Goal: Task Accomplishment & Management: Use online tool/utility

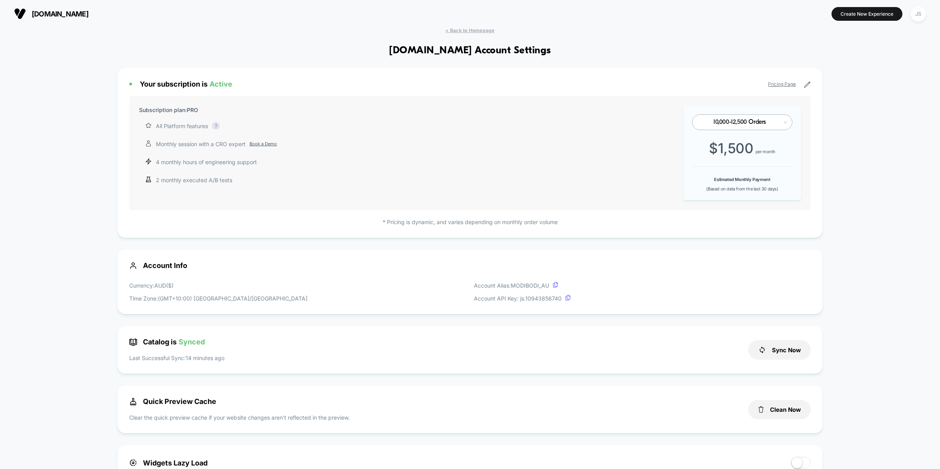
scroll to position [106, 0]
click at [475, 29] on span "< Back to Homepage" at bounding box center [469, 30] width 49 height 6
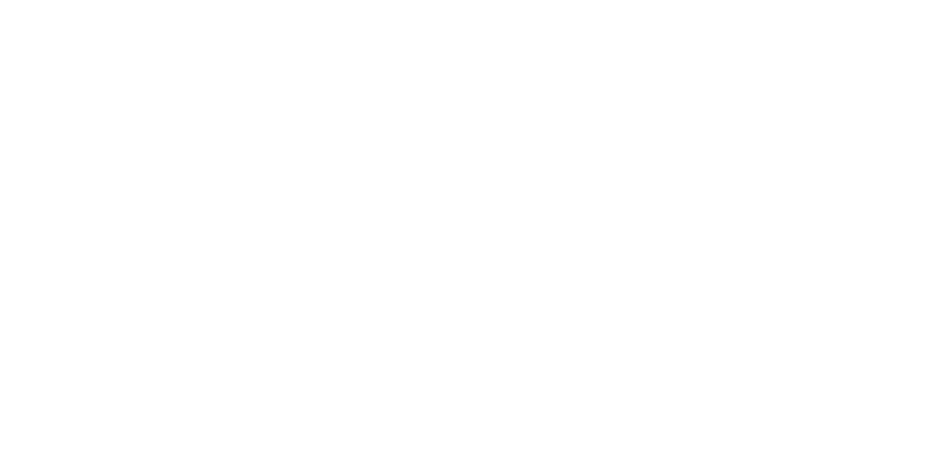
click at [534, 3] on html "Navigated to Visually.io | No-code CRO for Shopify -Infinity" at bounding box center [470, 1] width 940 height 3
select select "*"
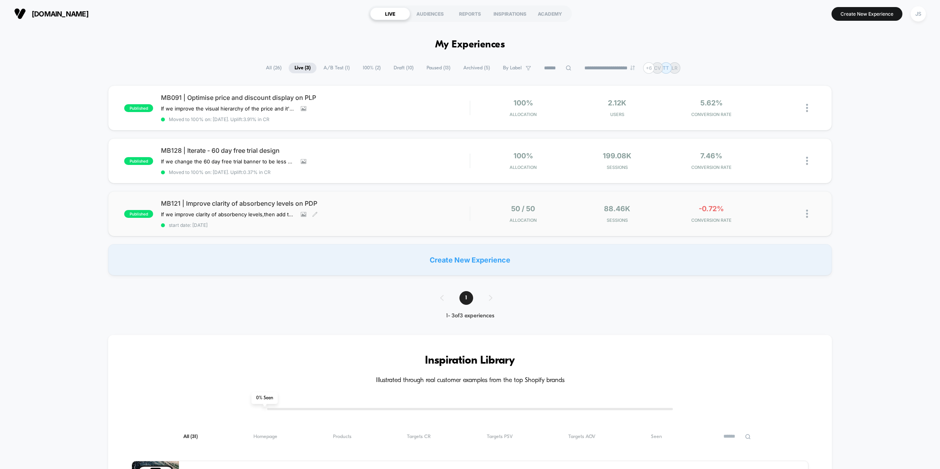
click at [250, 200] on span "MB121 | Improve clarity of absorbency levels on PDP" at bounding box center [315, 203] width 309 height 8
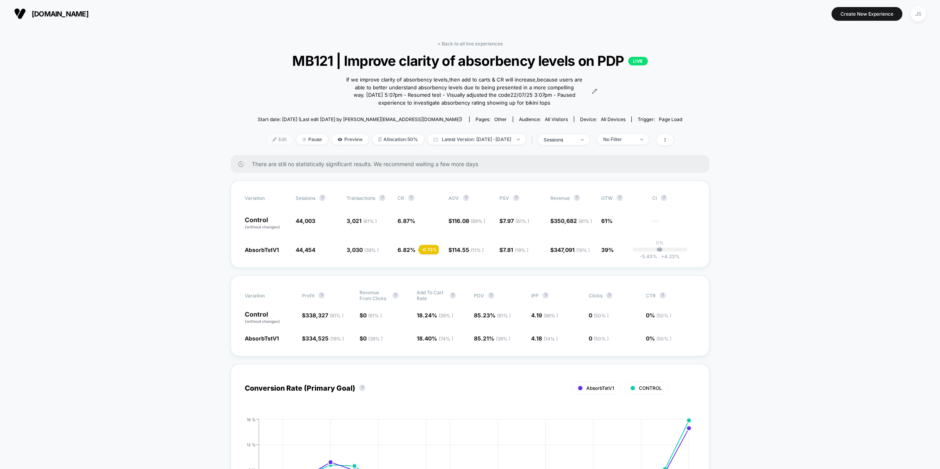
click at [271, 138] on span "Edit" at bounding box center [280, 139] width 26 height 11
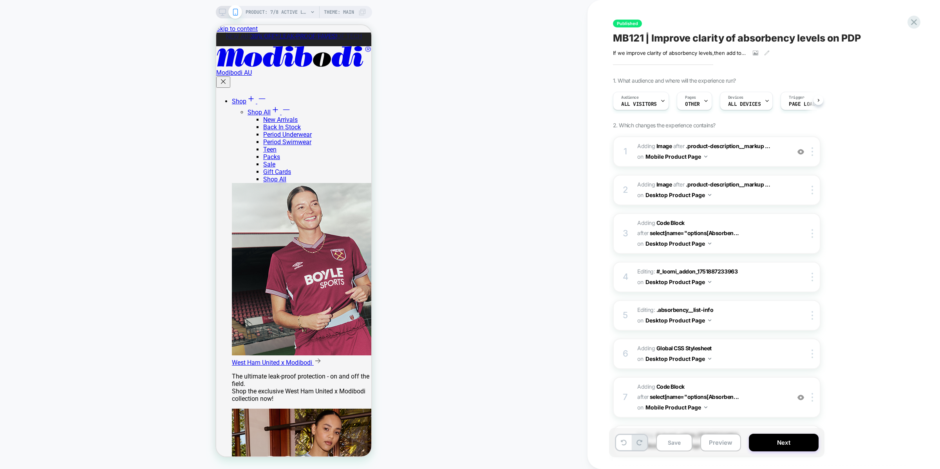
scroll to position [0, 0]
click at [699, 100] on div "Pages OTHER" at bounding box center [692, 101] width 31 height 18
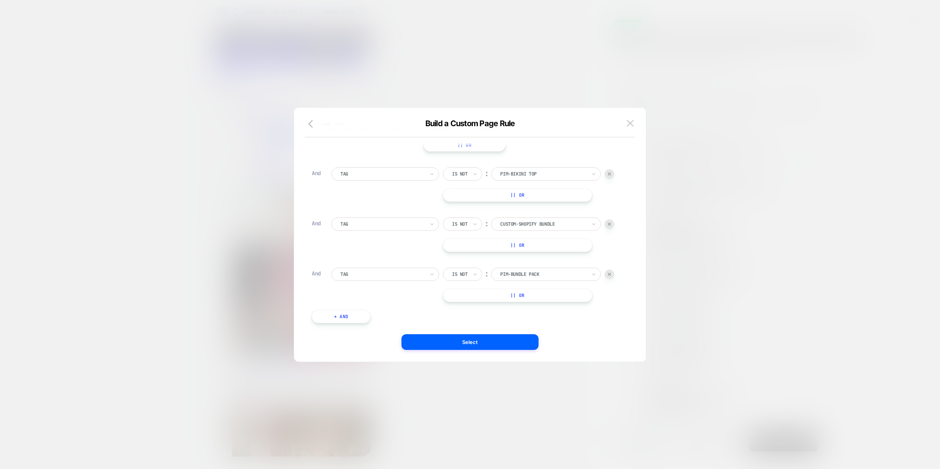
scroll to position [61, 0]
click at [347, 300] on button "+ And" at bounding box center [341, 299] width 59 height 13
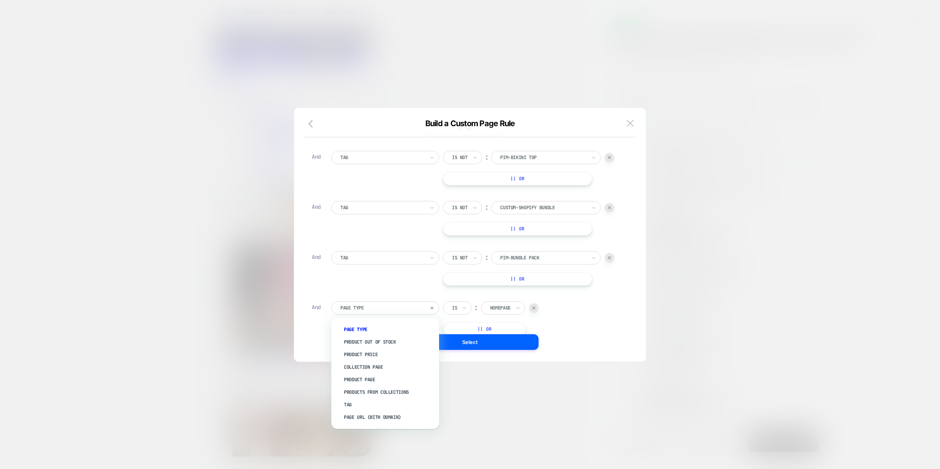
click at [390, 310] on div at bounding box center [382, 307] width 84 height 7
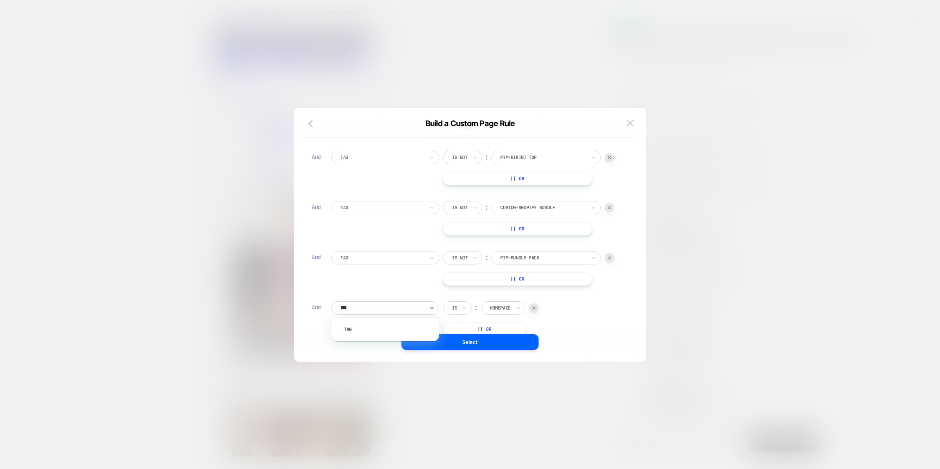
type input "***"
click at [509, 308] on div at bounding box center [500, 307] width 21 height 7
click at [451, 307] on div "Is" at bounding box center [457, 307] width 29 height 13
click at [466, 339] on div "Is not" at bounding box center [476, 342] width 51 height 13
click at [512, 311] on div "Homepage" at bounding box center [510, 308] width 22 height 9
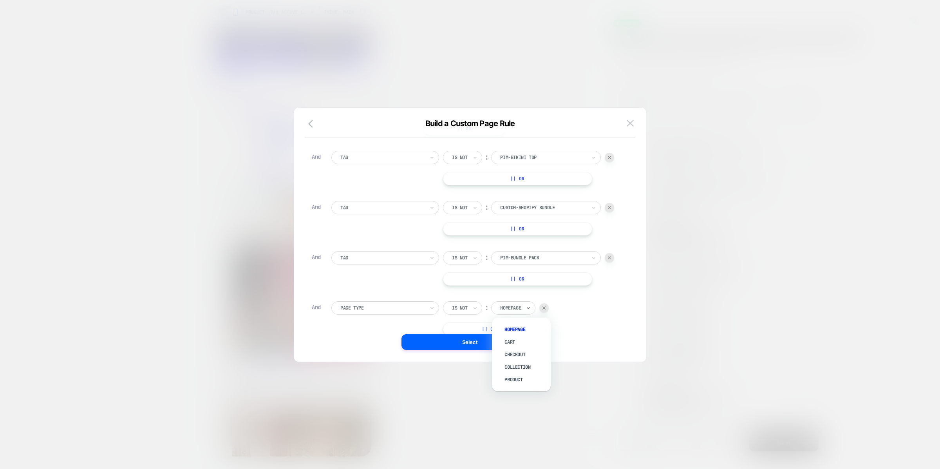
scroll to position [65, 0]
click at [574, 320] on div "Page Type Is not ︰ option Cart focused, 2 of 5. 5 results available. Use Up and…" at bounding box center [475, 314] width 289 height 34
click at [512, 253] on div "Homepage" at bounding box center [510, 257] width 22 height 9
type input "*"
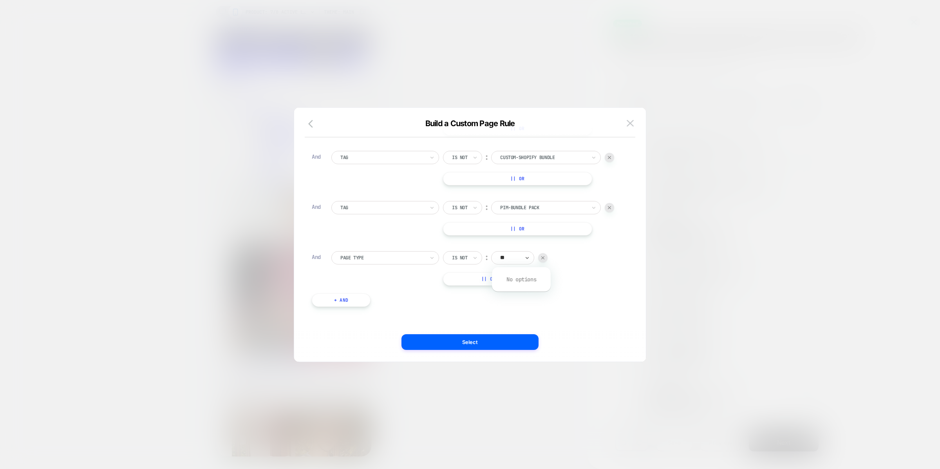
type input "*"
click at [411, 262] on div "Page Type" at bounding box center [385, 257] width 108 height 13
click at [368, 353] on div "Tag" at bounding box center [389, 354] width 100 height 13
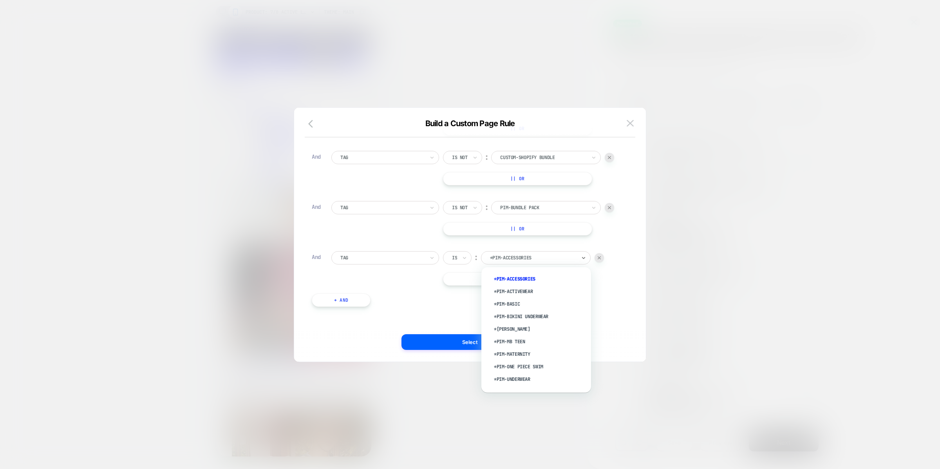
click at [519, 257] on div at bounding box center [533, 257] width 86 height 7
click at [462, 255] on icon at bounding box center [464, 258] width 5 height 8
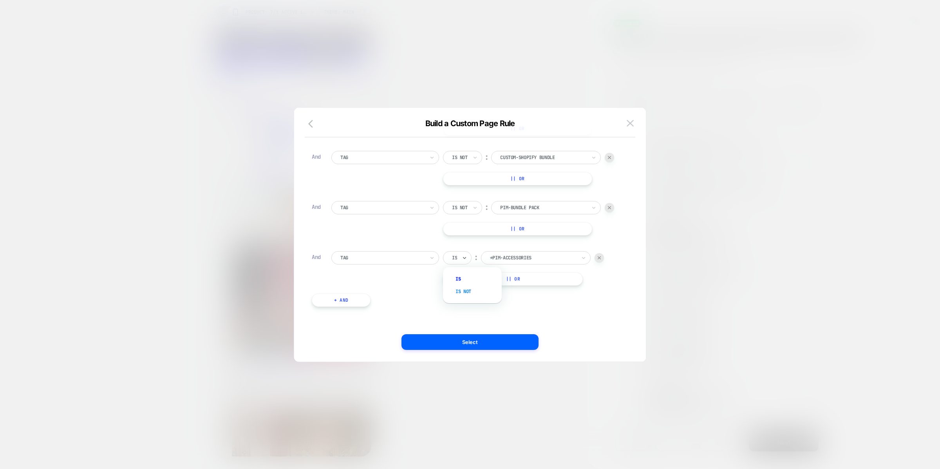
click at [461, 287] on div "Is not" at bounding box center [476, 291] width 51 height 13
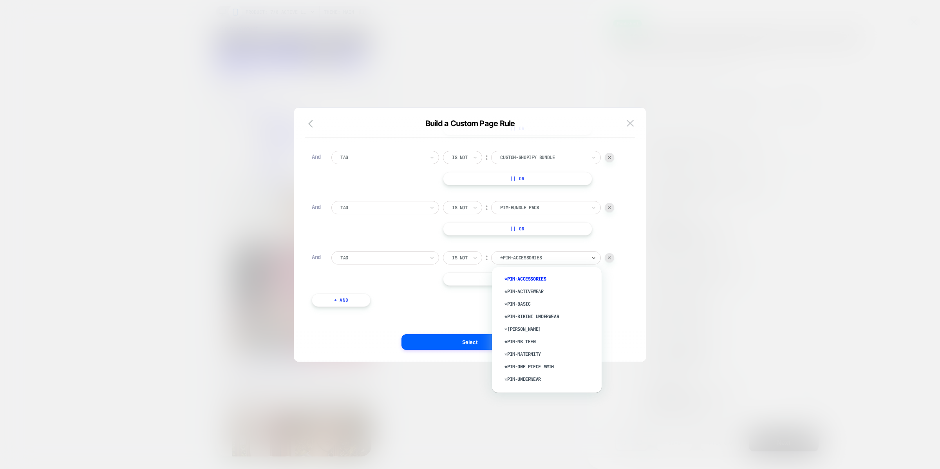
click at [522, 264] on div "*PIM-Accessories" at bounding box center [546, 257] width 110 height 13
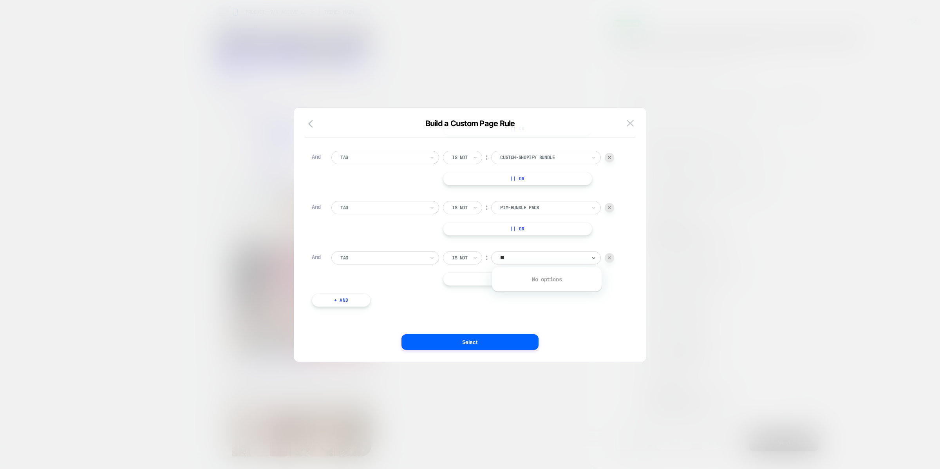
type input "*"
click at [363, 255] on div at bounding box center [382, 257] width 84 height 7
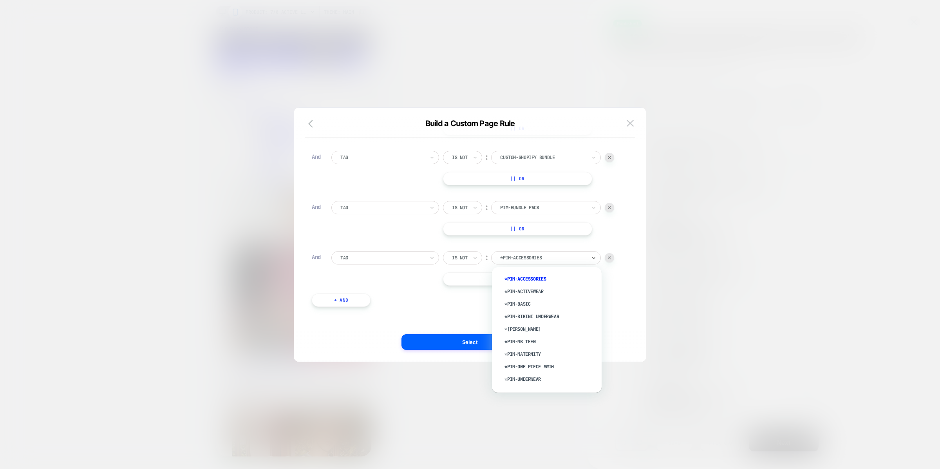
click at [528, 260] on div at bounding box center [543, 257] width 86 height 7
click at [528, 275] on div "*PIM-Accessories" at bounding box center [551, 279] width 102 height 13
click at [347, 300] on button "+ And" at bounding box center [341, 299] width 59 height 13
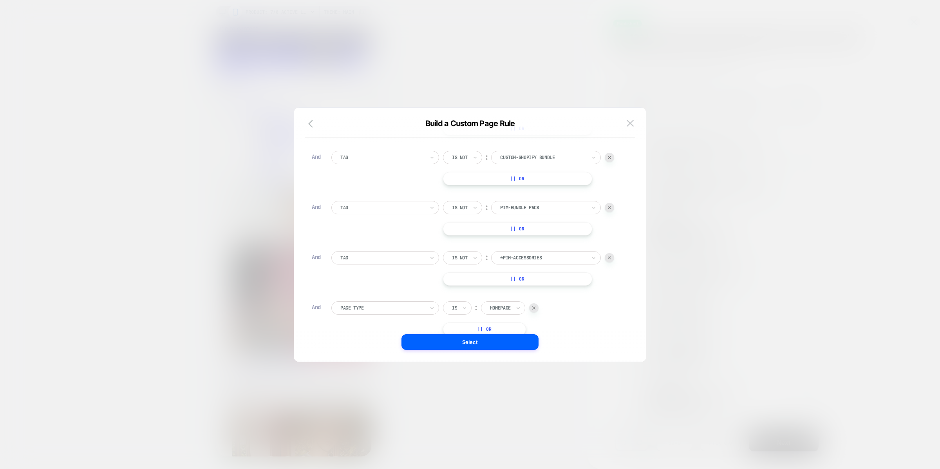
click at [395, 309] on div at bounding box center [382, 307] width 84 height 7
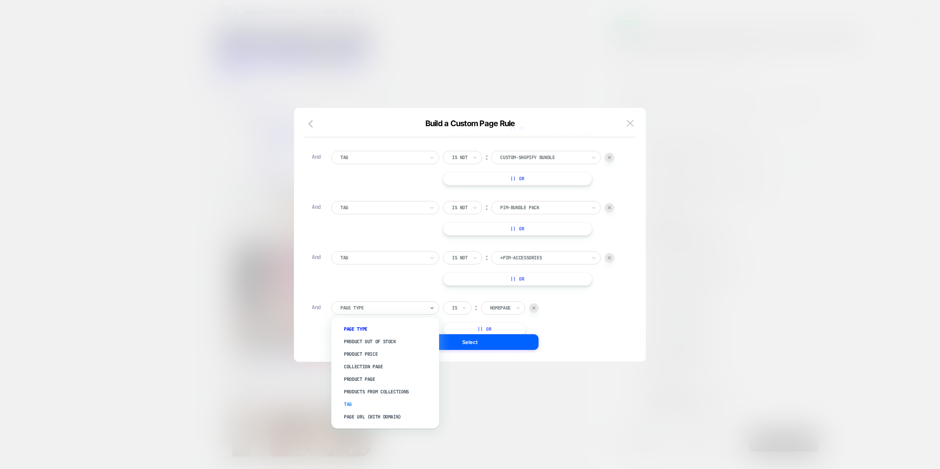
click at [357, 405] on div "Tag" at bounding box center [389, 404] width 100 height 13
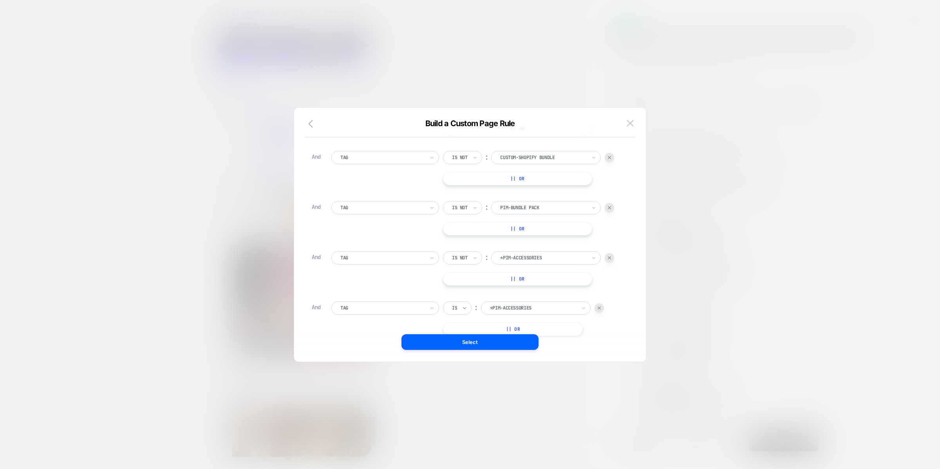
click at [463, 304] on icon at bounding box center [464, 308] width 5 height 8
click at [460, 338] on div "Is not" at bounding box center [476, 341] width 51 height 13
click at [516, 308] on div at bounding box center [543, 307] width 86 height 7
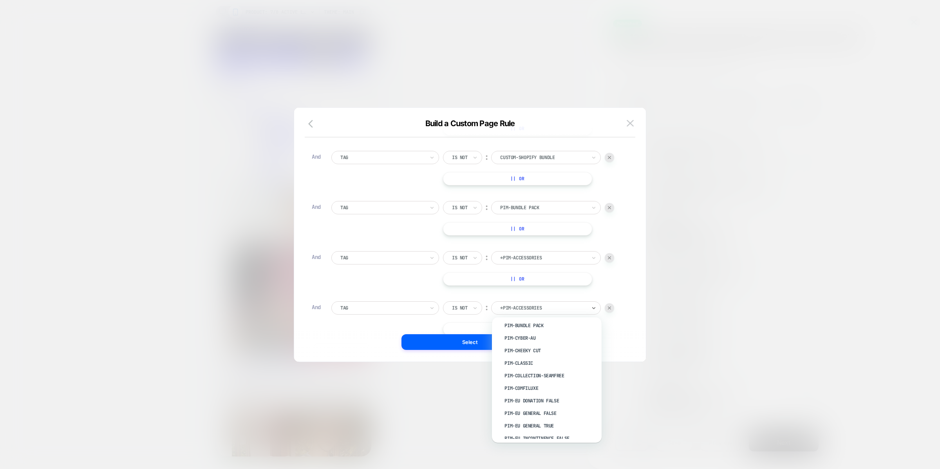
scroll to position [339, 0]
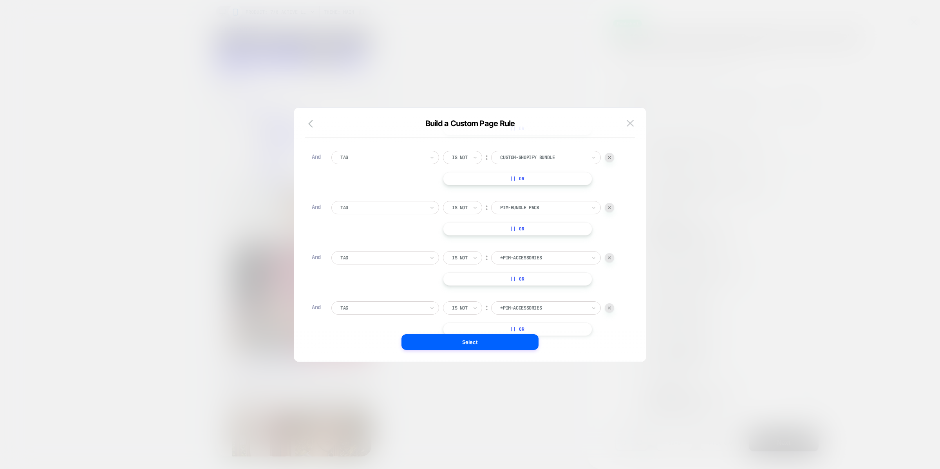
click at [418, 305] on div at bounding box center [382, 307] width 84 height 7
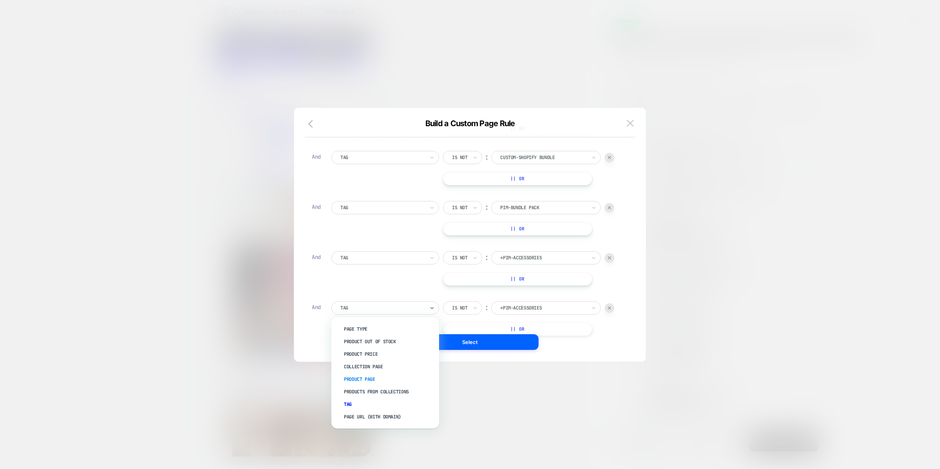
click at [384, 380] on div "Product Page" at bounding box center [389, 379] width 100 height 13
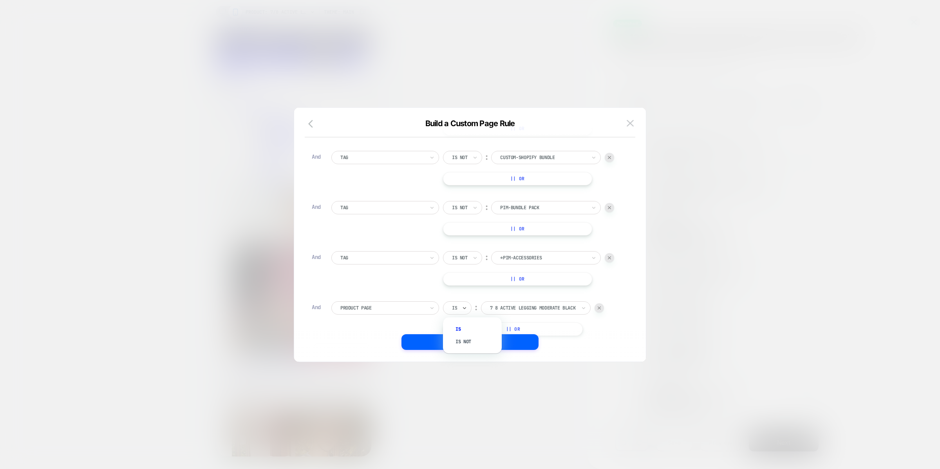
click at [460, 309] on div "Is" at bounding box center [457, 307] width 29 height 13
click at [469, 341] on div "Is not" at bounding box center [476, 341] width 51 height 13
click at [519, 304] on div at bounding box center [543, 307] width 86 height 7
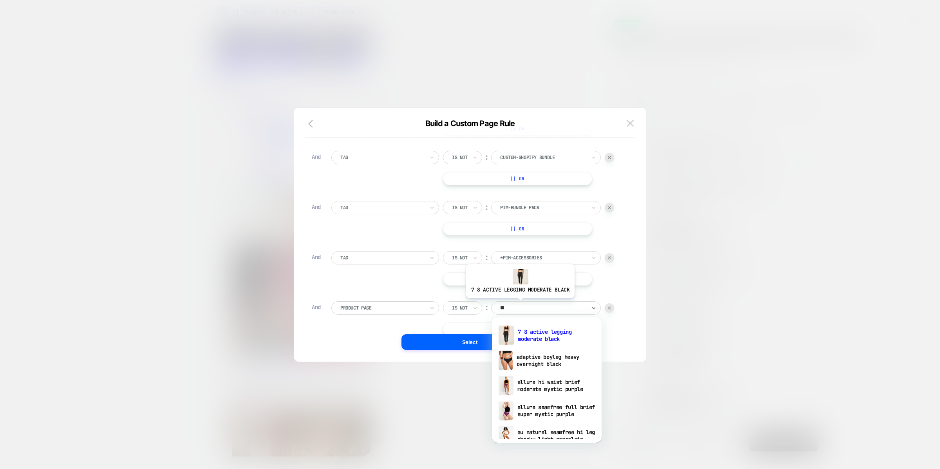
type input "*"
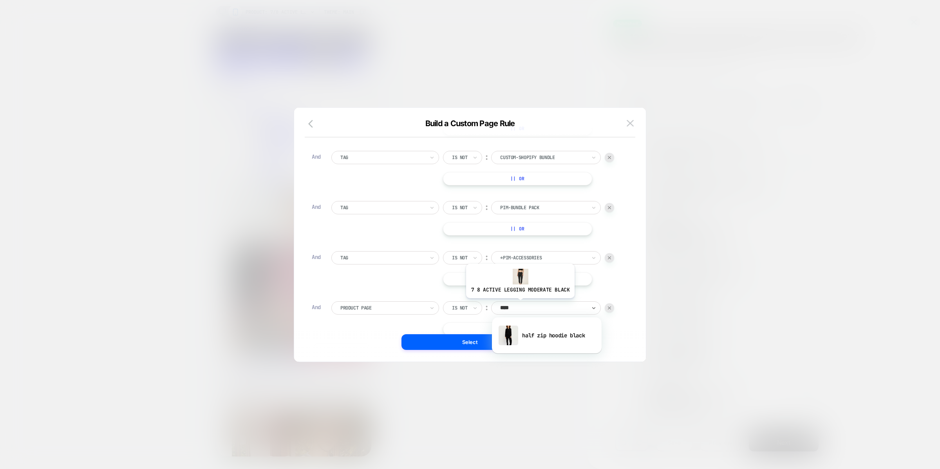
type input "*****"
click at [538, 327] on div "half zip hoodie black" at bounding box center [547, 335] width 102 height 25
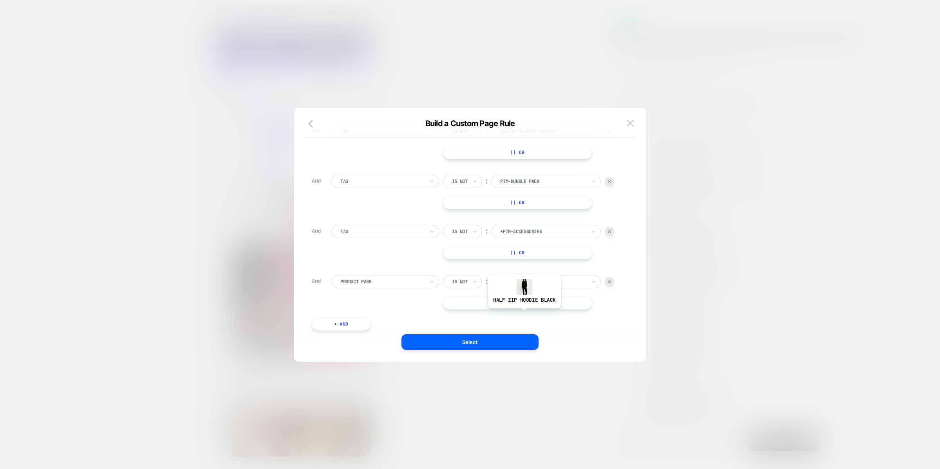
scroll to position [141, 0]
click at [516, 301] on button "|| Or" at bounding box center [517, 298] width 149 height 13
click at [469, 304] on div "Is" at bounding box center [457, 298] width 29 height 13
click at [464, 302] on icon at bounding box center [464, 299] width 5 height 8
click at [466, 329] on div "Is not" at bounding box center [476, 333] width 51 height 13
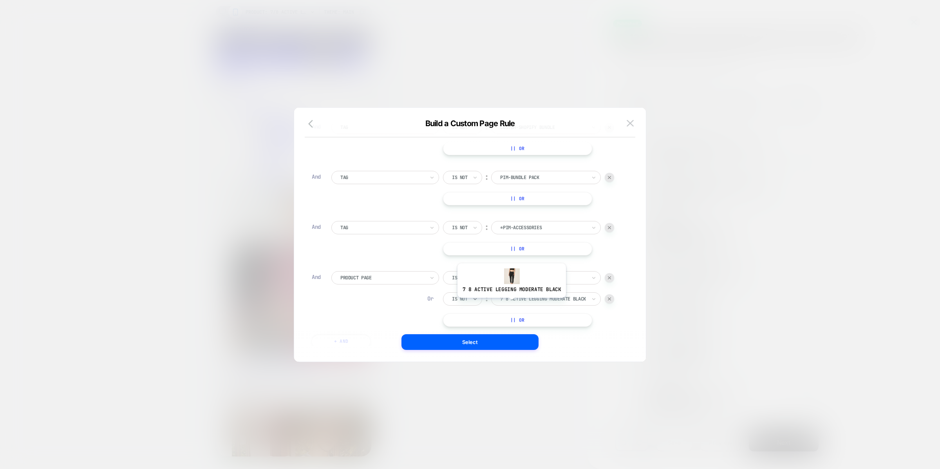
click at [511, 302] on div "7 8 active legging moderate black" at bounding box center [543, 299] width 88 height 9
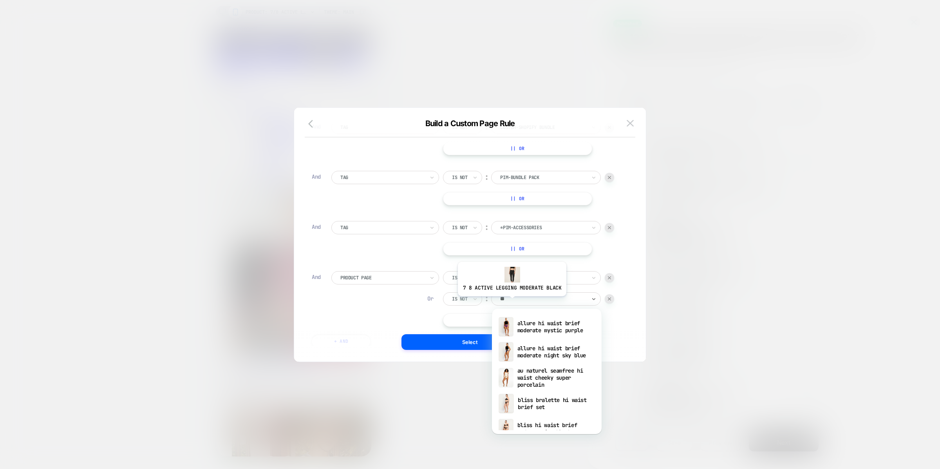
type input "*"
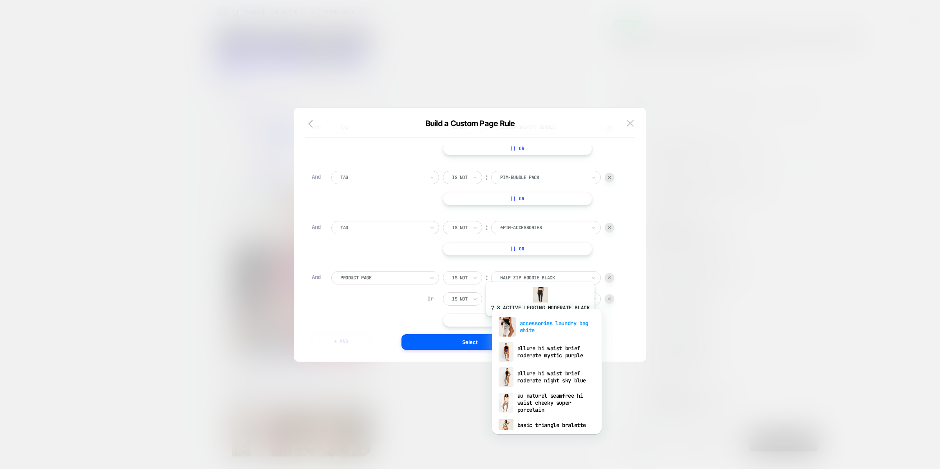
click at [539, 322] on div "accessories laundry bag white" at bounding box center [547, 326] width 102 height 25
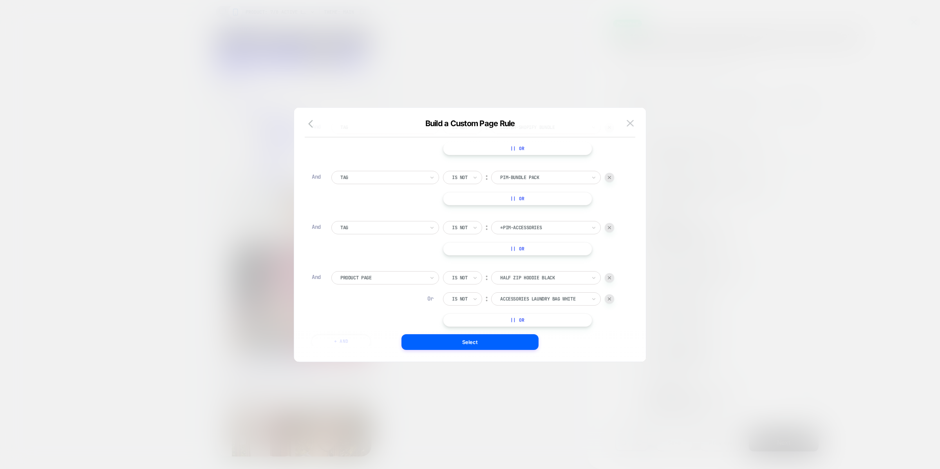
click at [514, 321] on button "|| Or" at bounding box center [517, 319] width 149 height 13
click at [466, 269] on icon at bounding box center [464, 268] width 5 height 8
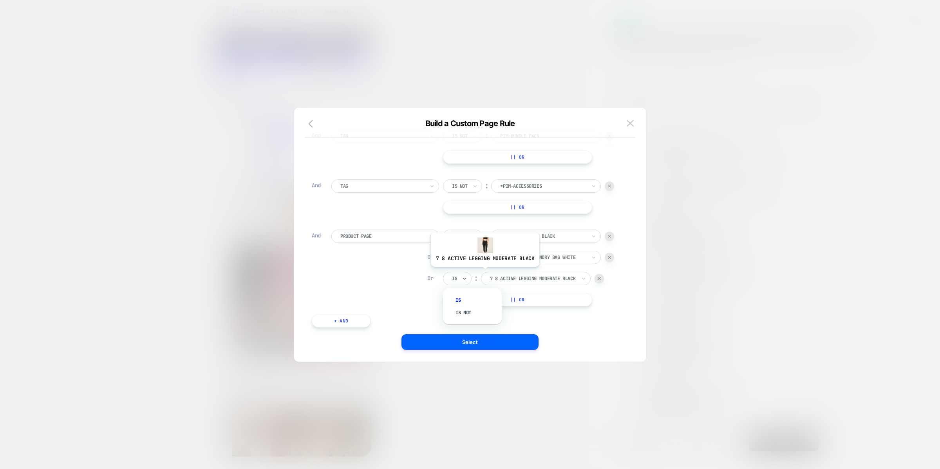
scroll to position [186, 0]
click at [468, 308] on div "Is not" at bounding box center [476, 309] width 51 height 13
click at [521, 277] on div at bounding box center [543, 274] width 86 height 7
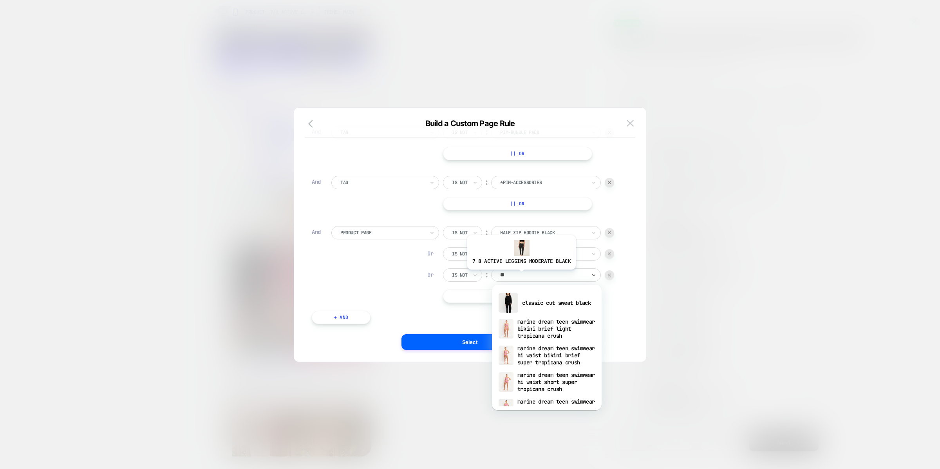
type input "***"
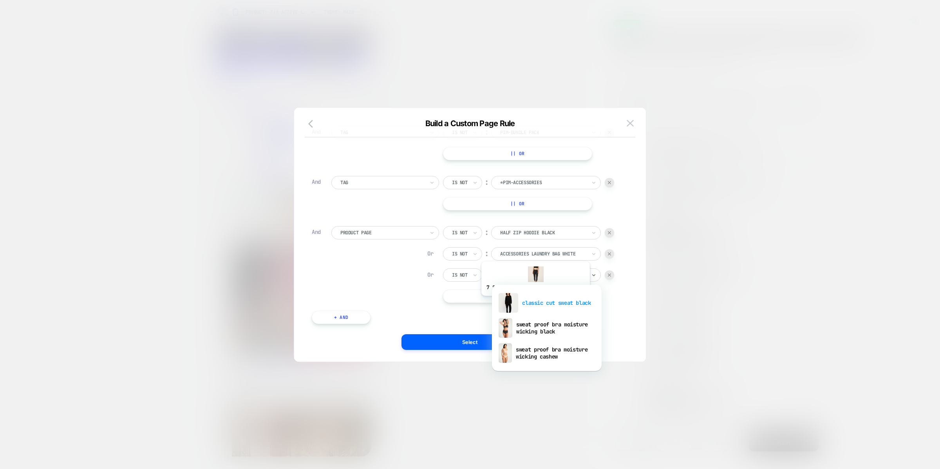
click at [535, 302] on div "classic cut sweat black" at bounding box center [547, 302] width 102 height 25
click at [516, 296] on button "|| Or" at bounding box center [517, 295] width 149 height 13
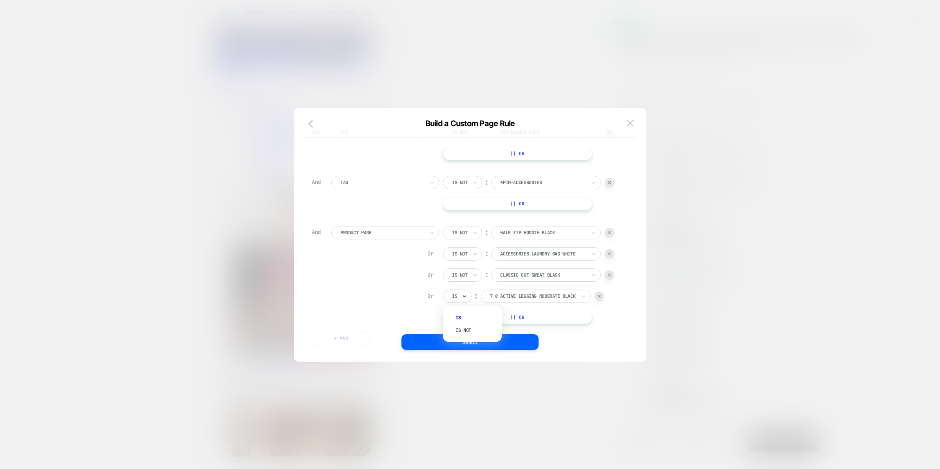
click at [467, 295] on div "Is" at bounding box center [457, 295] width 29 height 13
click at [469, 328] on div "Is not" at bounding box center [476, 330] width 51 height 13
click at [512, 297] on div at bounding box center [543, 296] width 86 height 7
click at [520, 292] on div "7 8 active legging moderate black" at bounding box center [543, 296] width 88 height 9
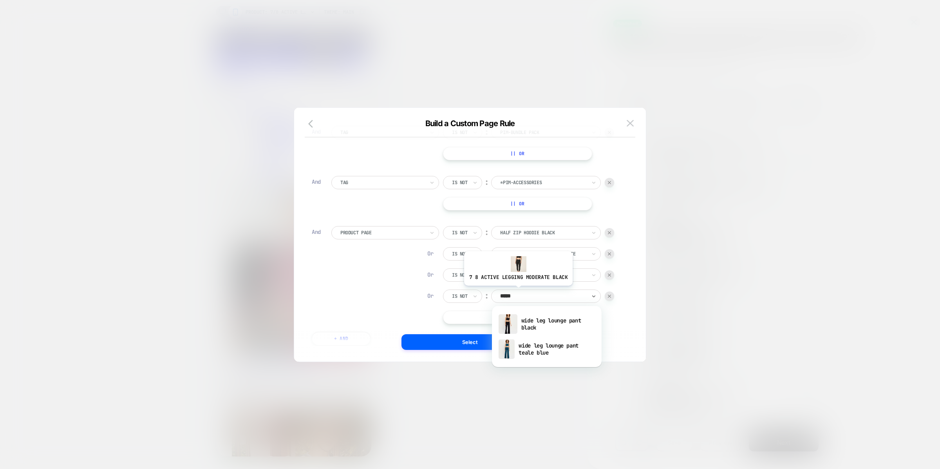
type input "******"
click at [532, 326] on div "wide leg lounge pant black" at bounding box center [547, 323] width 102 height 25
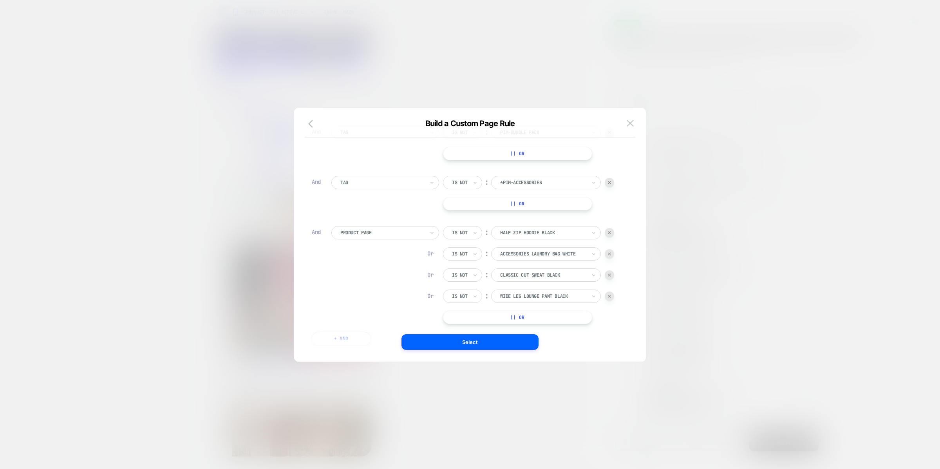
click at [524, 318] on button "|| Or" at bounding box center [517, 317] width 149 height 13
click at [536, 314] on div at bounding box center [533, 317] width 86 height 7
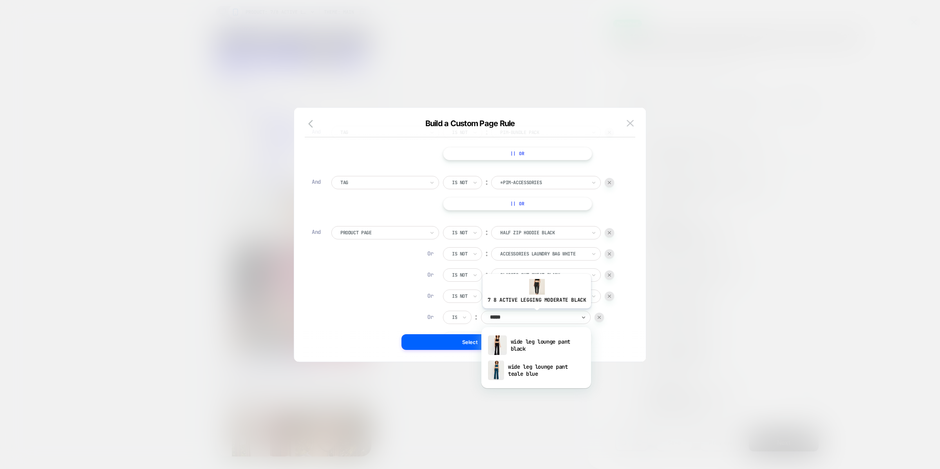
type input "******"
click at [530, 373] on div "wide leg lounge pant teale blue" at bounding box center [536, 370] width 102 height 25
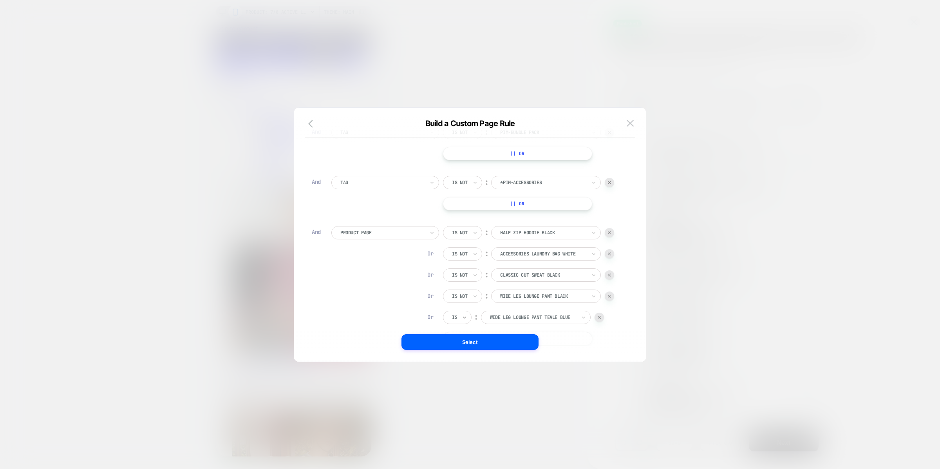
click at [465, 314] on icon at bounding box center [464, 317] width 5 height 8
click at [469, 355] on div "Is not" at bounding box center [476, 351] width 51 height 13
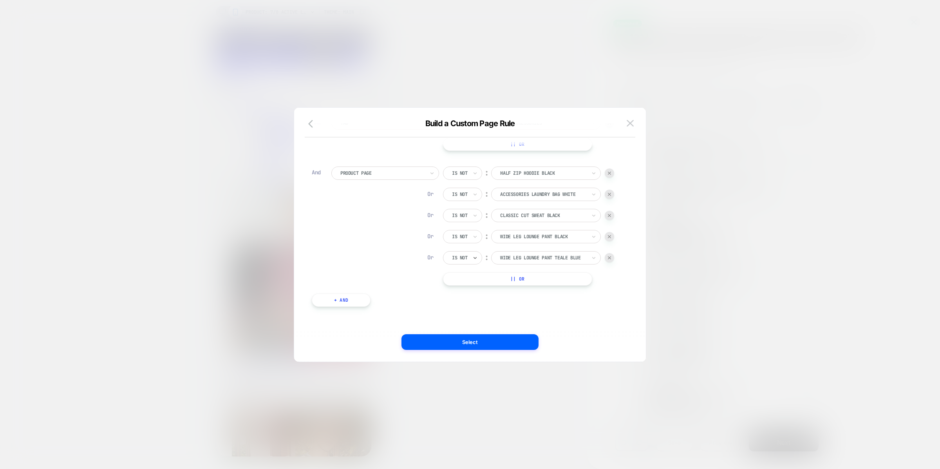
click at [519, 275] on button "|| Or" at bounding box center [517, 278] width 149 height 13
click at [518, 279] on div at bounding box center [533, 278] width 86 height 7
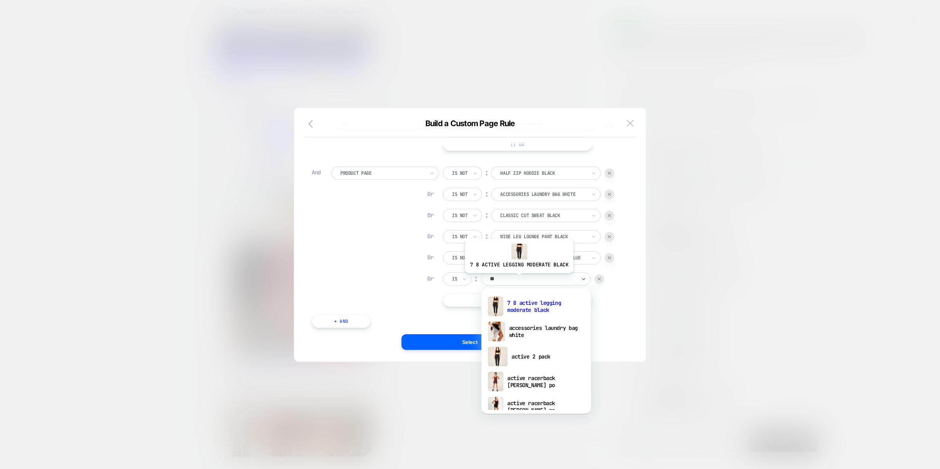
type input "***"
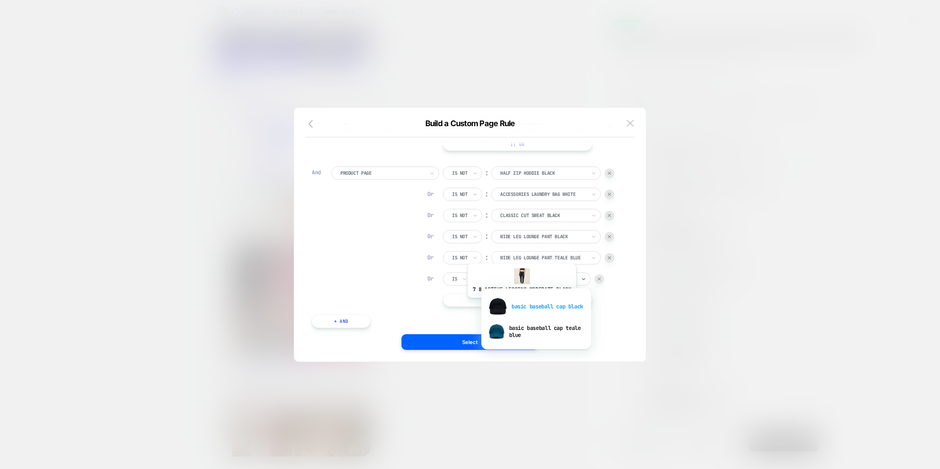
click at [521, 304] on div "basic baseball cap black" at bounding box center [536, 306] width 102 height 25
click at [463, 276] on icon at bounding box center [464, 279] width 5 height 8
click at [466, 308] on div "Is not" at bounding box center [476, 312] width 51 height 13
click at [514, 295] on button "|| Or" at bounding box center [517, 299] width 149 height 13
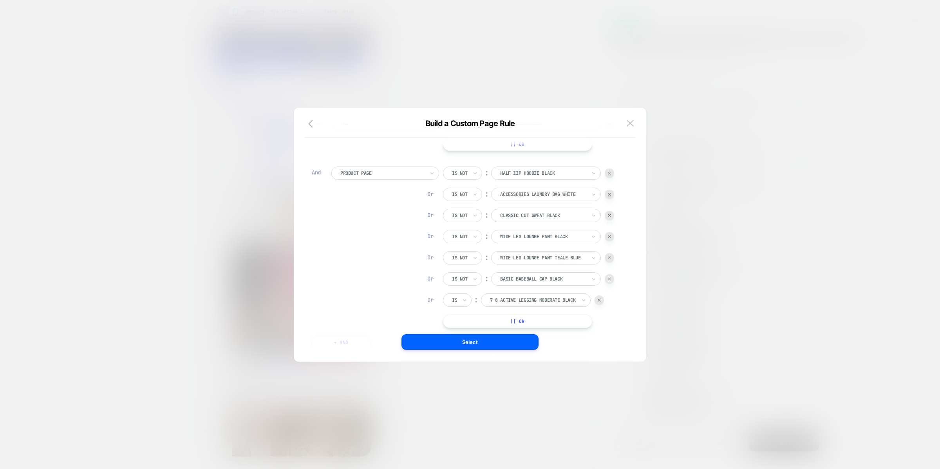
click at [456, 298] on div at bounding box center [454, 300] width 5 height 7
click at [462, 329] on div "Is not" at bounding box center [476, 333] width 51 height 13
click at [519, 303] on div "7 8 active legging moderate black" at bounding box center [543, 300] width 88 height 9
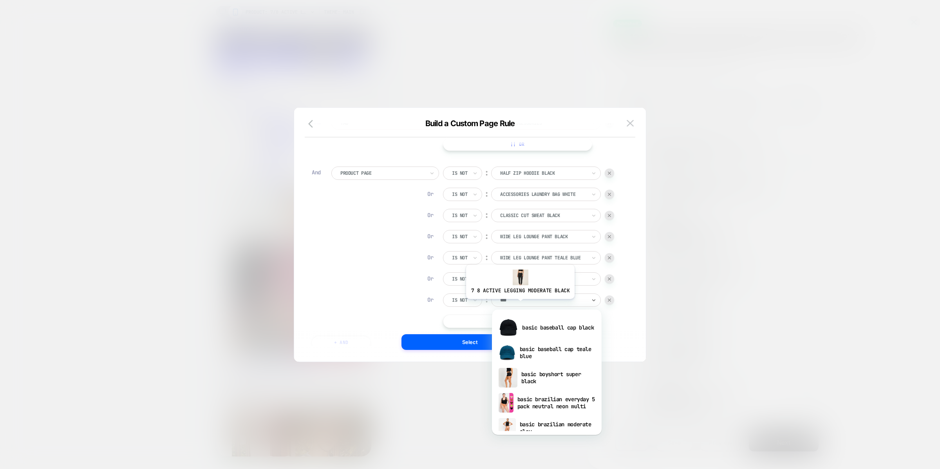
type input "****"
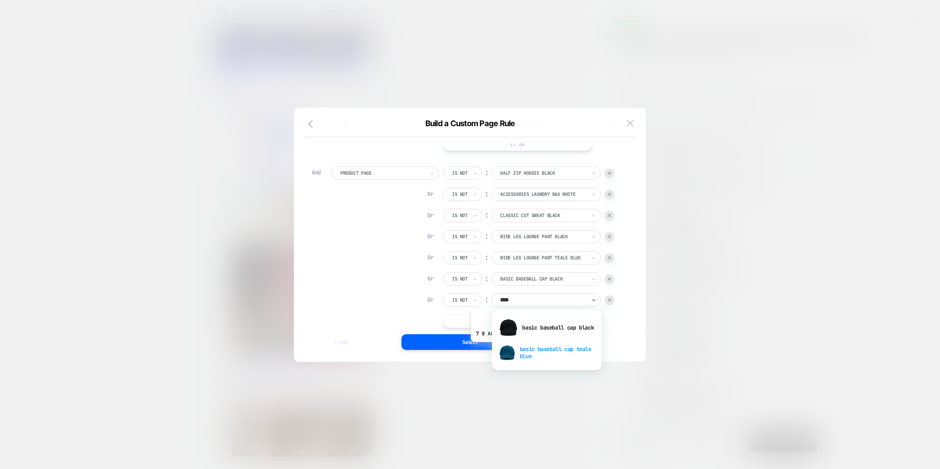
click at [524, 348] on div "basic baseball cap teale blue" at bounding box center [547, 352] width 102 height 25
click at [520, 340] on button "Select" at bounding box center [470, 342] width 137 height 16
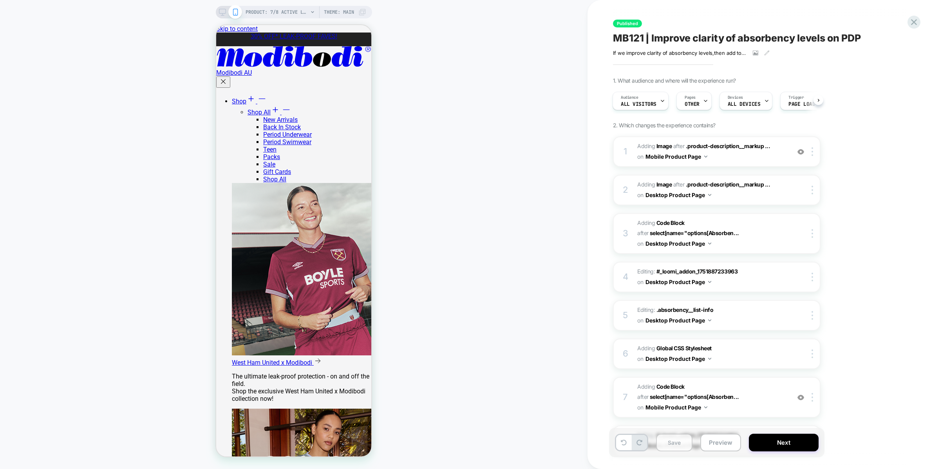
click at [673, 439] on button "Save" at bounding box center [674, 443] width 36 height 18
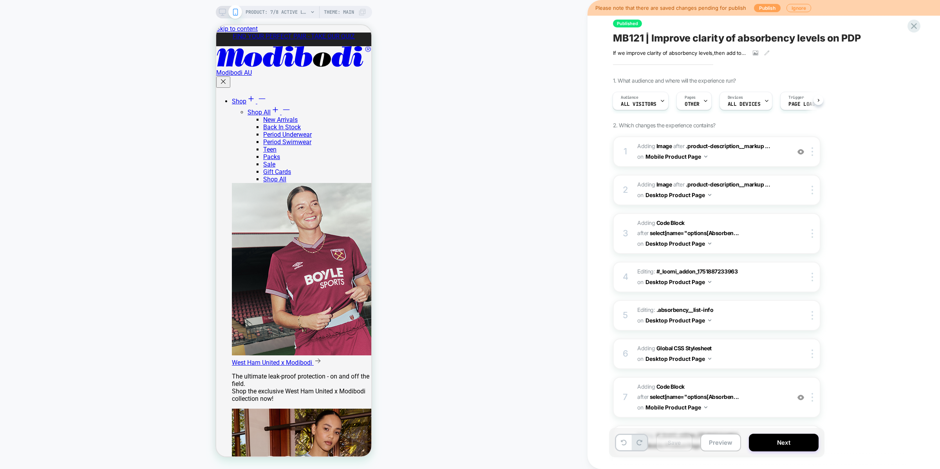
click at [757, 11] on button "Publish" at bounding box center [767, 8] width 27 height 8
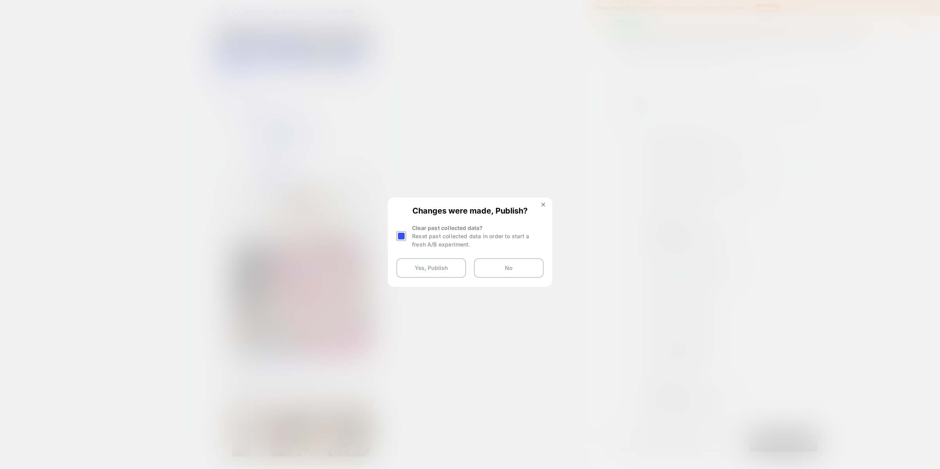
click at [401, 235] on div at bounding box center [401, 236] width 10 height 10
click at [428, 264] on button "Yes, Publish" at bounding box center [431, 268] width 70 height 20
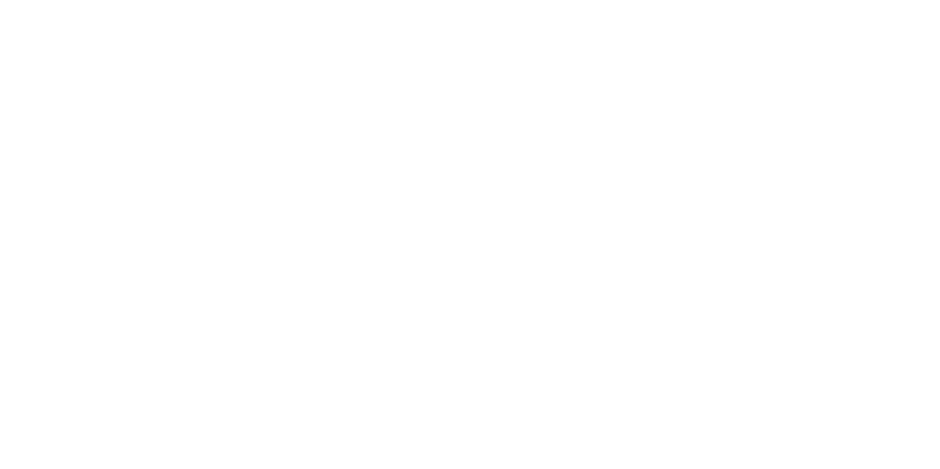
select select "*"
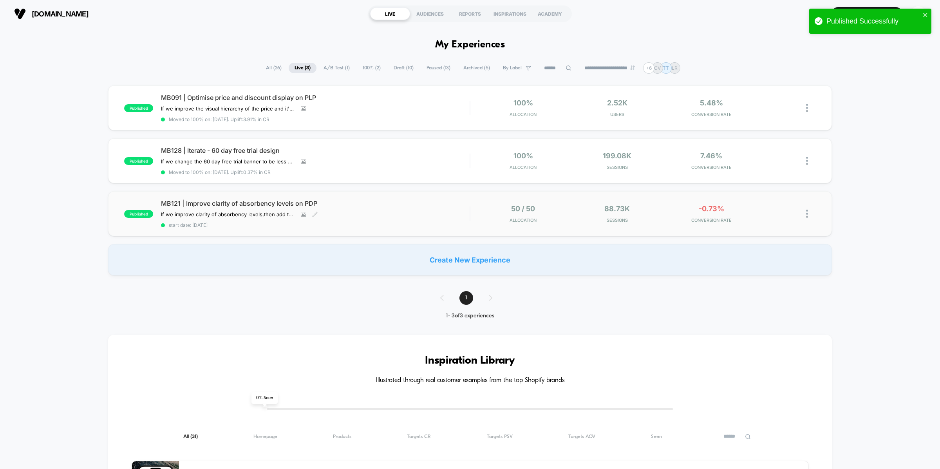
click at [240, 200] on span "MB121 | Improve clarity of absorbency levels on PDP" at bounding box center [315, 203] width 309 height 8
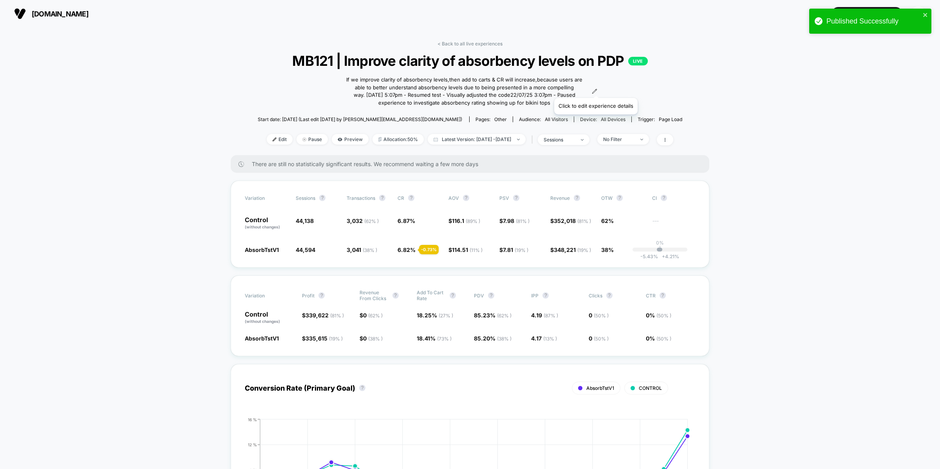
click at [596, 89] on icon at bounding box center [594, 91] width 5 height 5
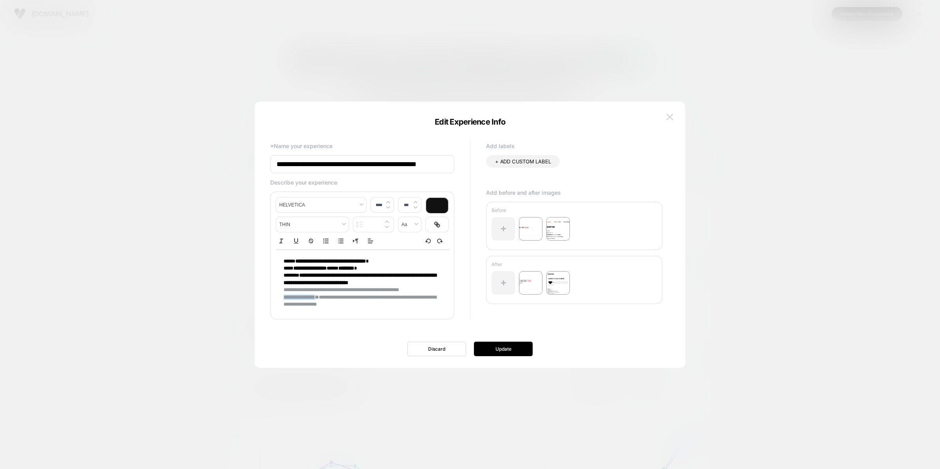
click at [670, 113] on button at bounding box center [670, 117] width 12 height 12
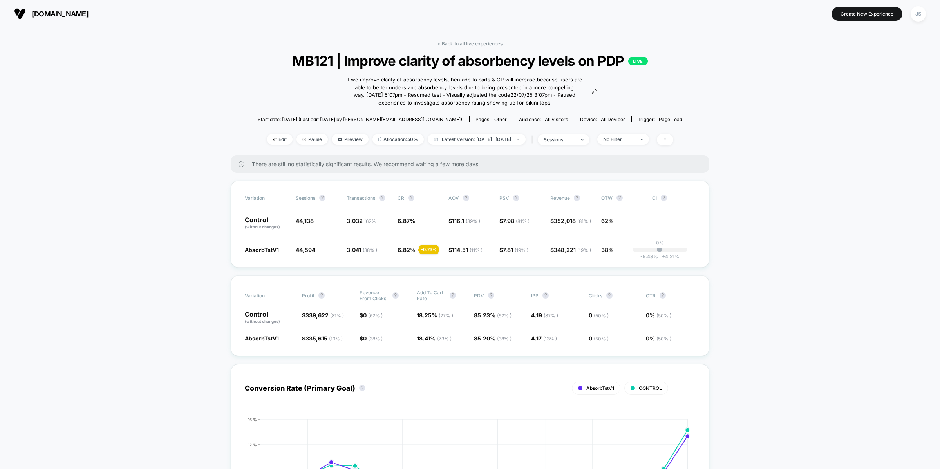
click at [597, 92] on icon at bounding box center [594, 91] width 5 height 5
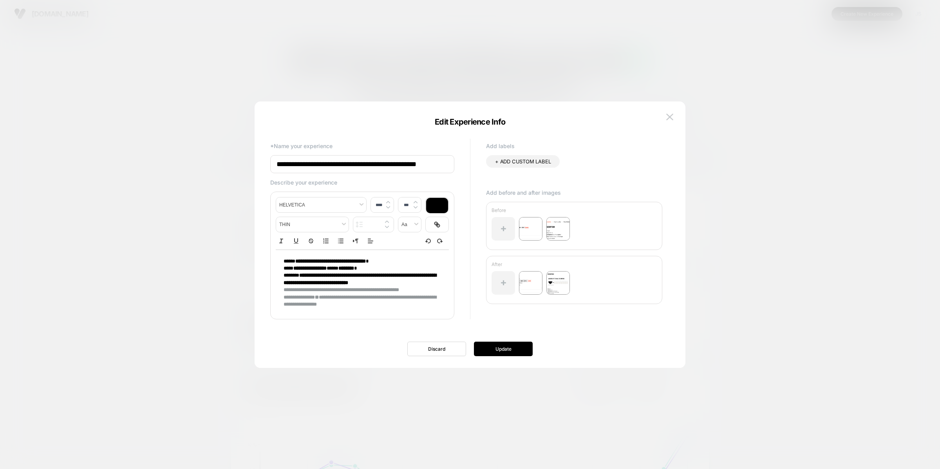
click at [372, 306] on p "**********" at bounding box center [360, 301] width 152 height 14
click at [367, 308] on img at bounding box center [345, 346] width 123 height 83
type input "****"
click at [367, 302] on p "**********" at bounding box center [360, 340] width 152 height 99
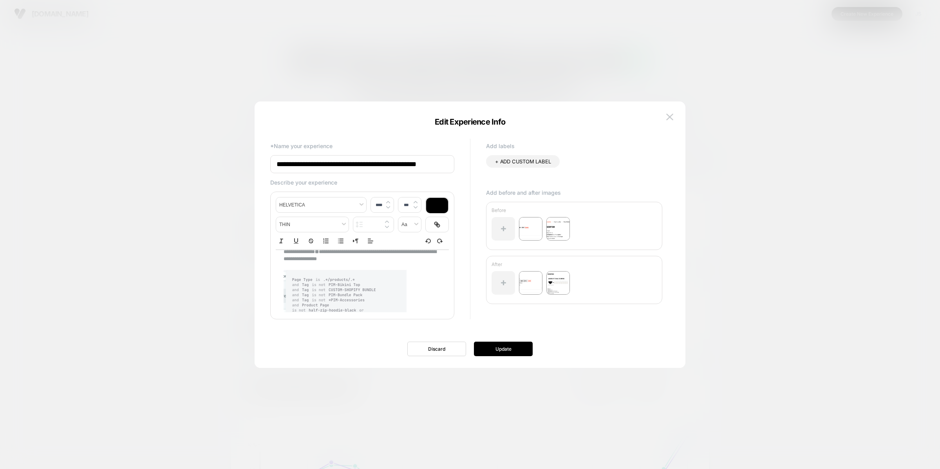
scroll to position [45, 0]
click at [320, 269] on p at bounding box center [360, 266] width 152 height 7
click at [499, 348] on button "Update" at bounding box center [503, 349] width 59 height 14
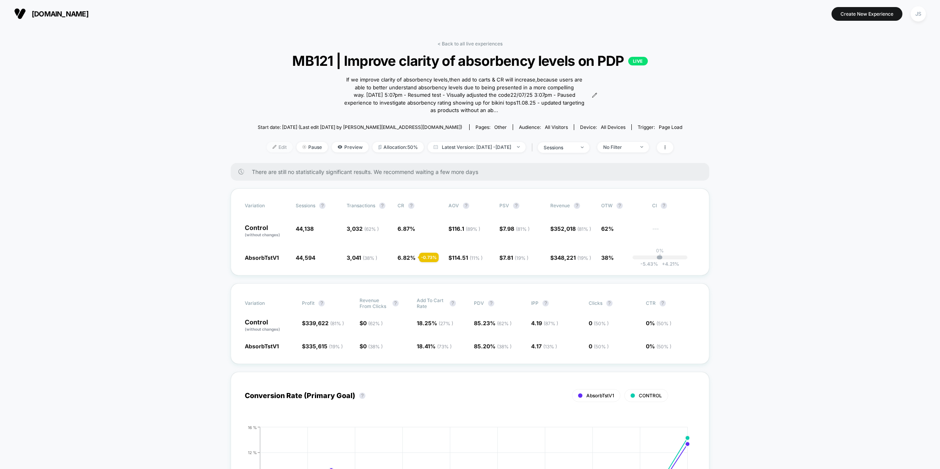
click at [271, 145] on span "Edit" at bounding box center [280, 147] width 26 height 11
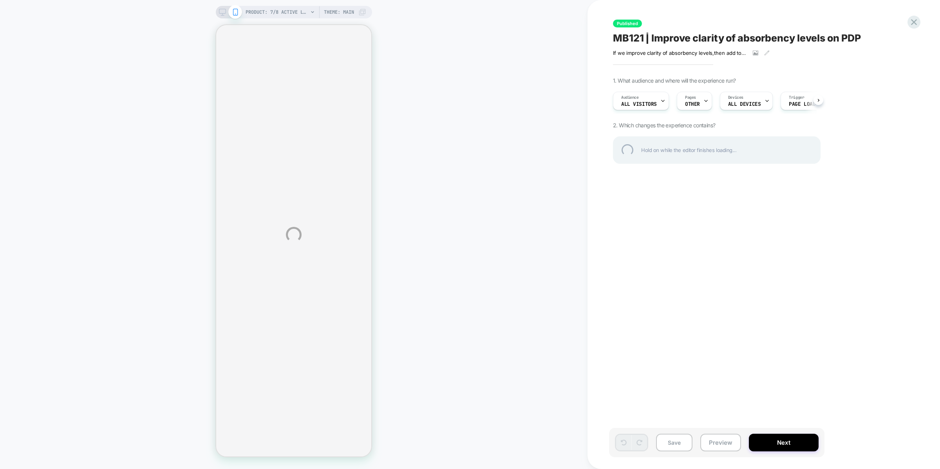
click at [693, 104] on div "PRODUCT: 7/8 Active Legging Moderate Black PRODUCT: 7/8 Active Legging Moderate…" at bounding box center [470, 234] width 940 height 469
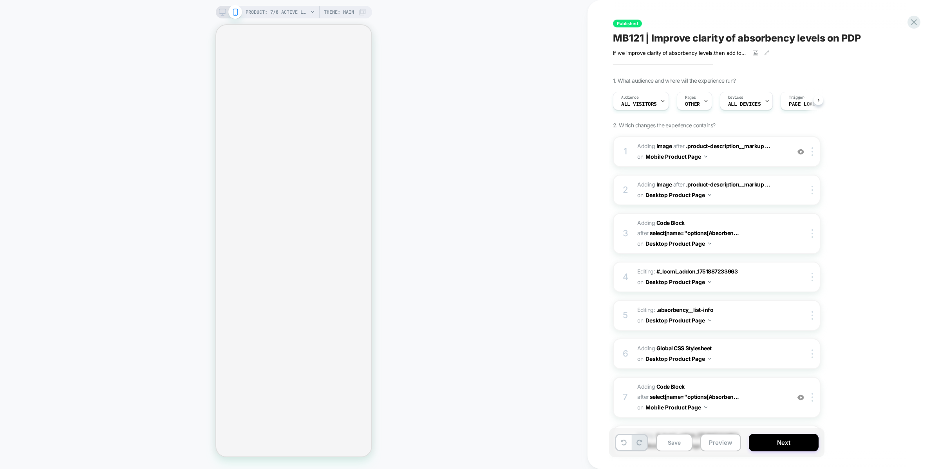
scroll to position [0, 0]
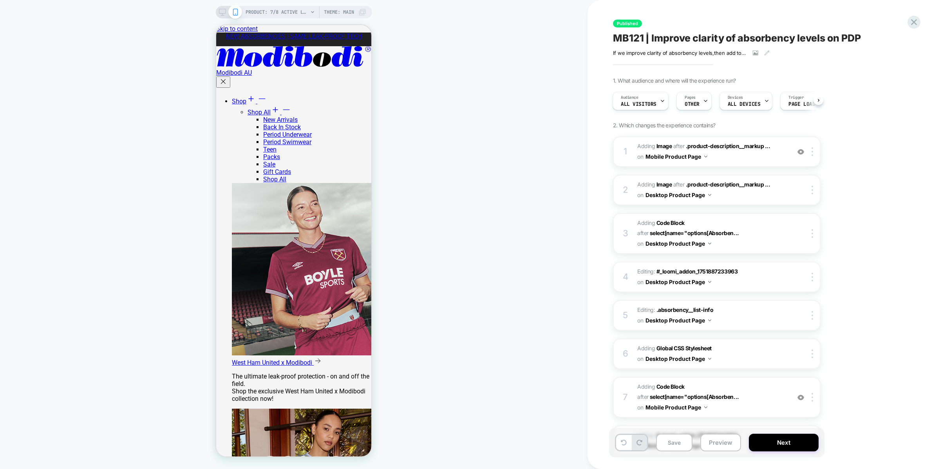
click at [693, 104] on span "OTHER" at bounding box center [692, 103] width 15 height 5
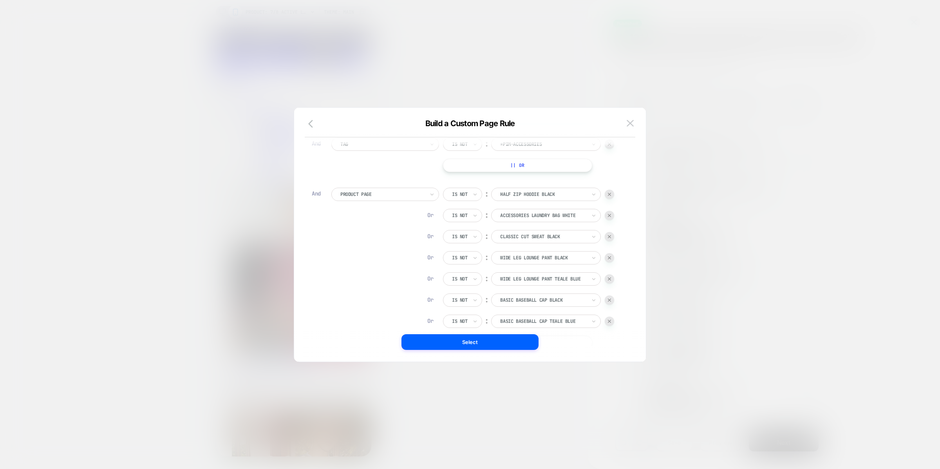
scroll to position [226, 0]
click at [609, 215] on img at bounding box center [609, 214] width 3 height 3
click at [609, 215] on img at bounding box center [609, 215] width 3 height 3
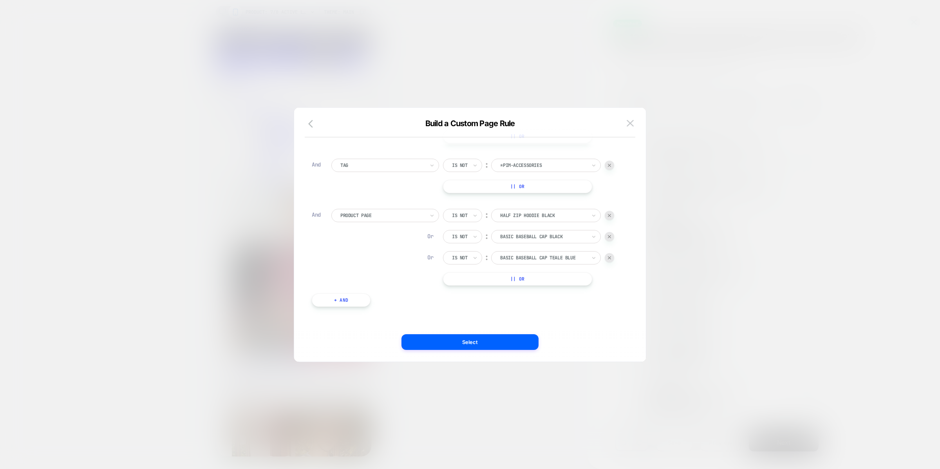
click at [609, 215] on img at bounding box center [609, 215] width 3 height 3
click at [611, 256] on img at bounding box center [609, 257] width 3 height 3
click at [490, 339] on button "Select" at bounding box center [470, 342] width 137 height 16
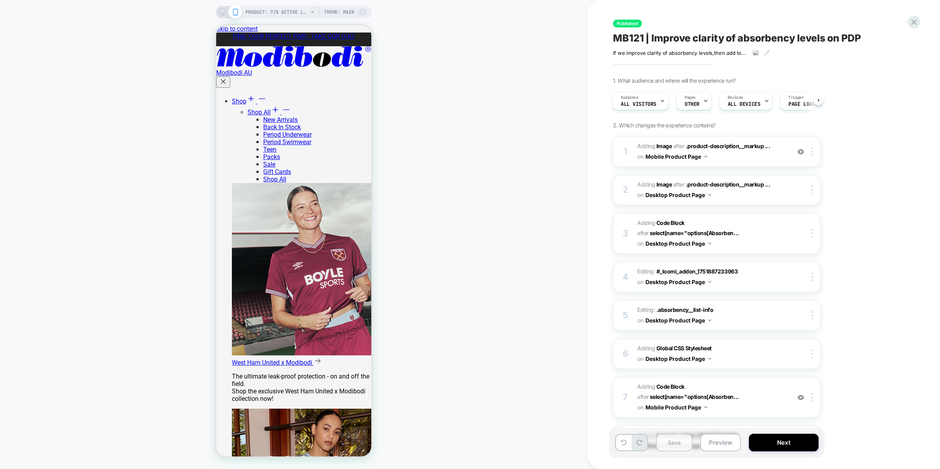
click at [678, 438] on button "Save" at bounding box center [674, 443] width 36 height 18
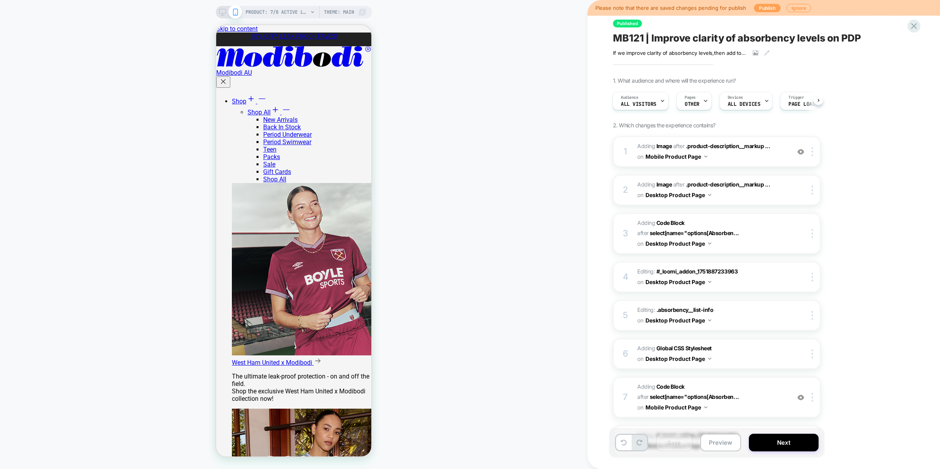
click at [759, 9] on button "Publish" at bounding box center [767, 8] width 27 height 8
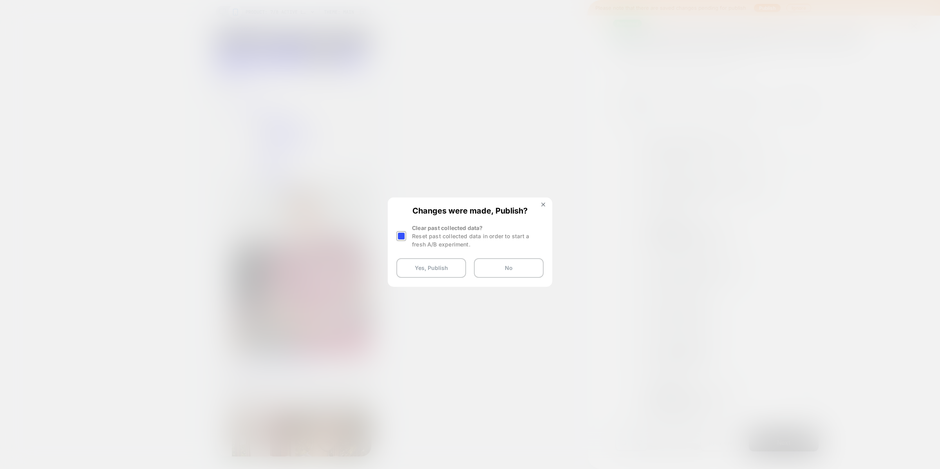
click at [400, 231] on div at bounding box center [401, 236] width 10 height 10
click at [421, 272] on button "Yes, Publish" at bounding box center [431, 268] width 70 height 20
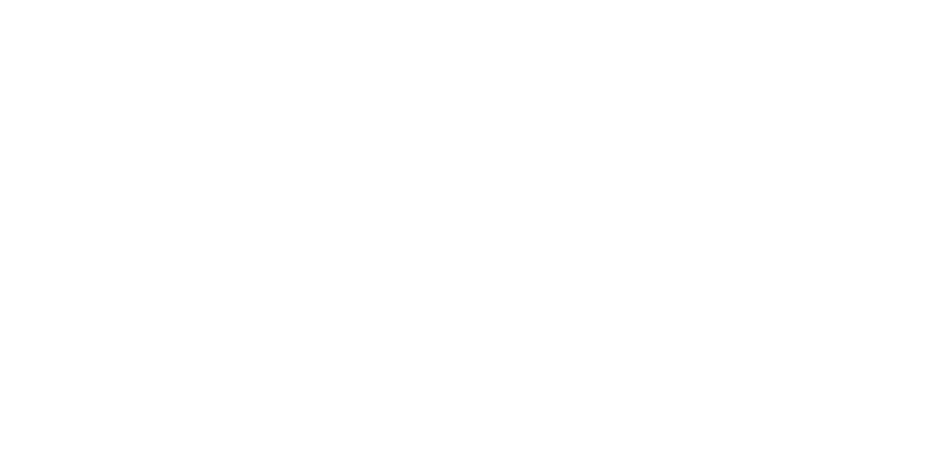
select select "*"
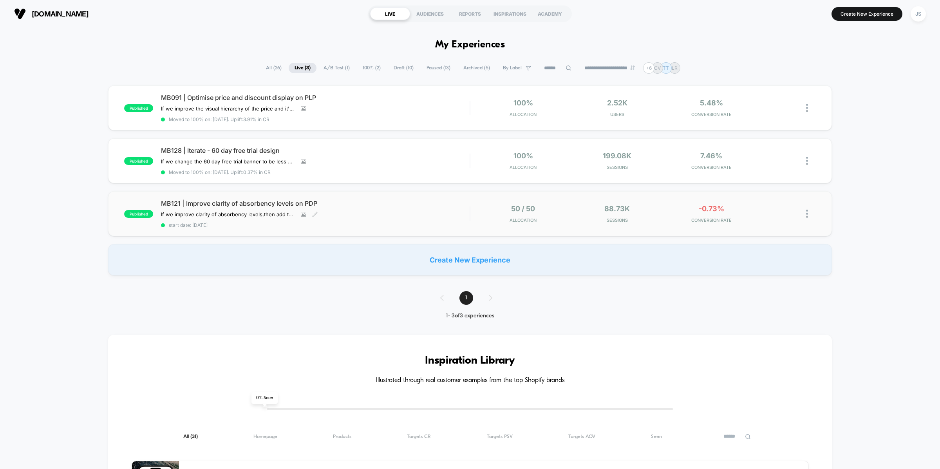
click at [270, 202] on span "MB121 | Improve clarity of absorbency levels on PDP" at bounding box center [315, 203] width 309 height 8
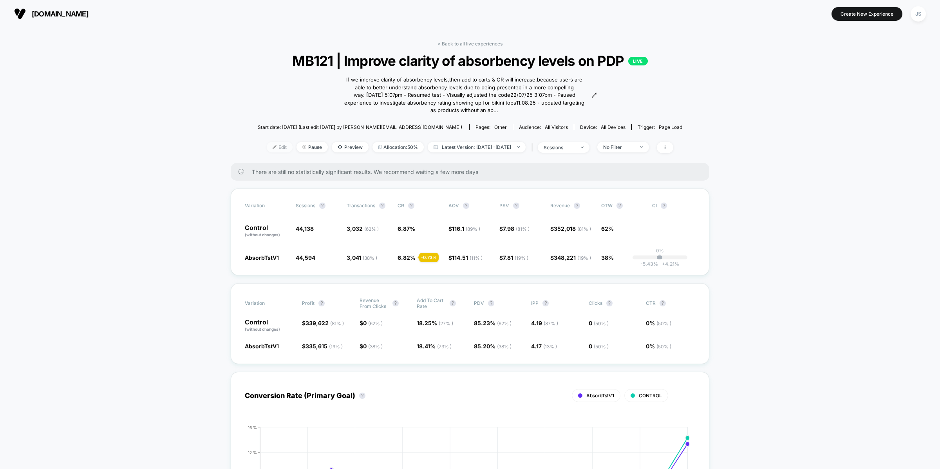
click at [273, 147] on span "Edit" at bounding box center [280, 147] width 26 height 11
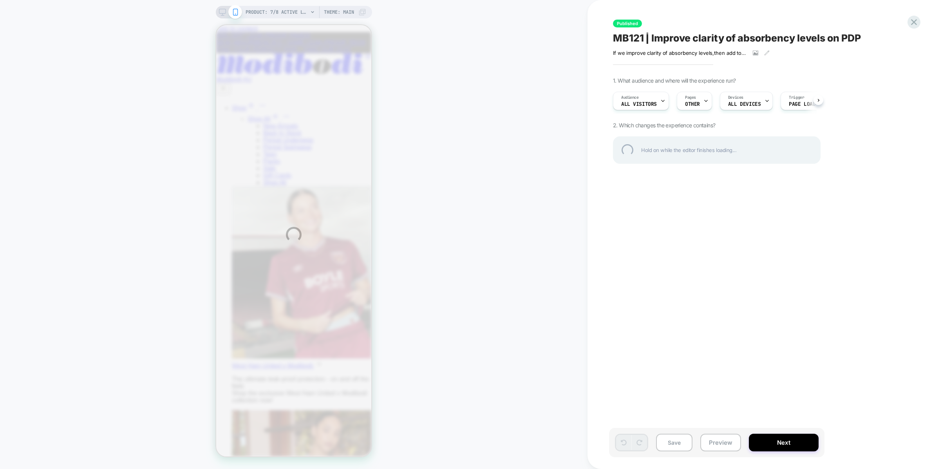
click at [691, 102] on div "PRODUCT: 7/8 Active Legging Moderate Black PRODUCT: 7/8 Active Legging Moderate…" at bounding box center [470, 234] width 940 height 469
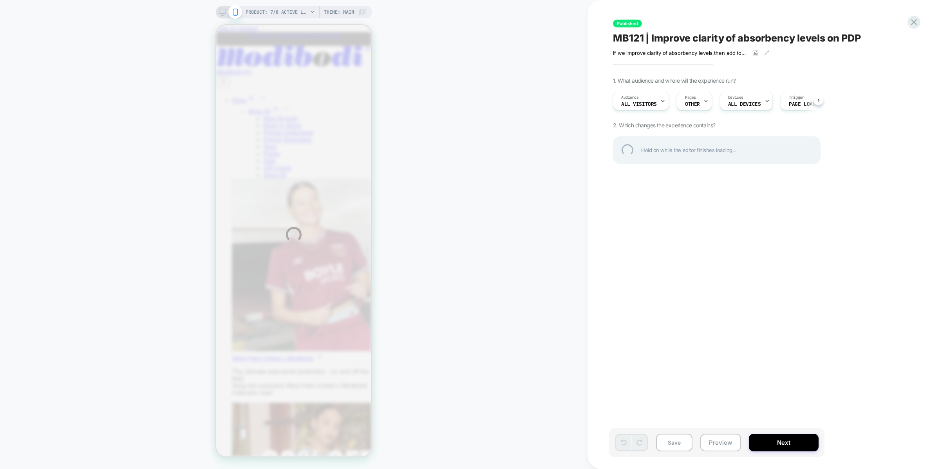
click at [692, 102] on div "PRODUCT: 7/8 Active Legging Moderate Black PRODUCT: 7/8 Active Legging Moderate…" at bounding box center [470, 234] width 940 height 469
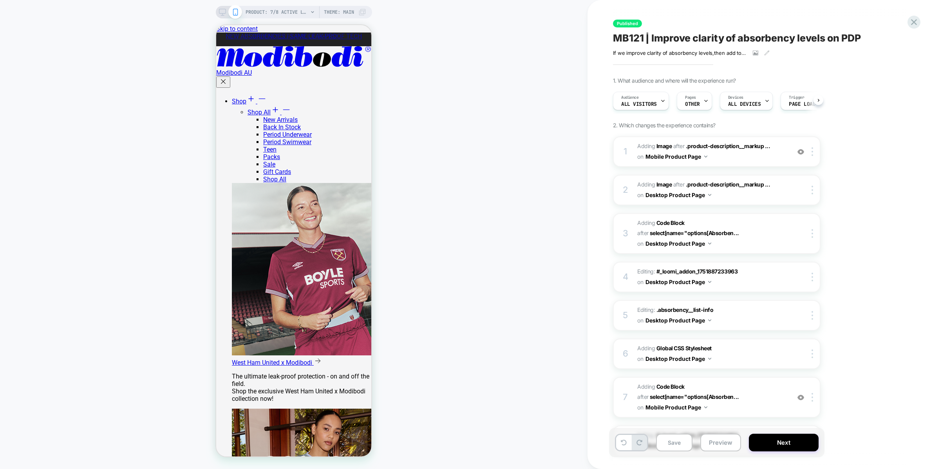
click at [692, 102] on span "OTHER" at bounding box center [692, 103] width 15 height 5
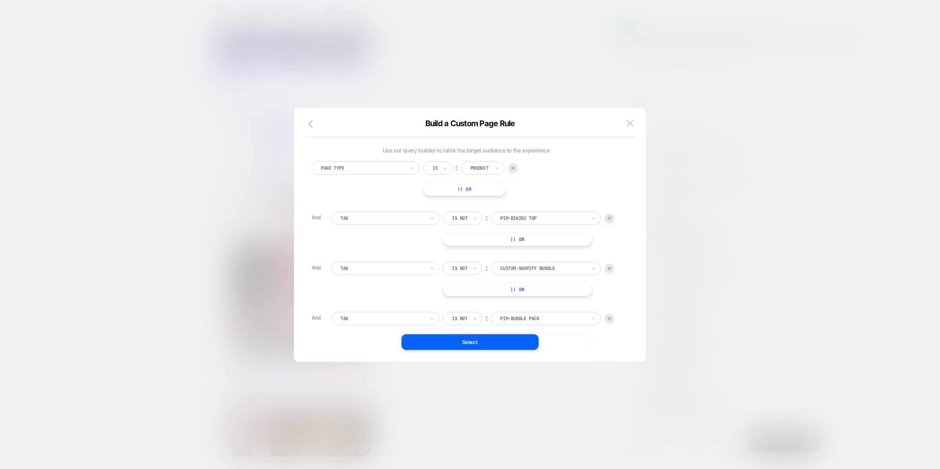
scroll to position [161, 0]
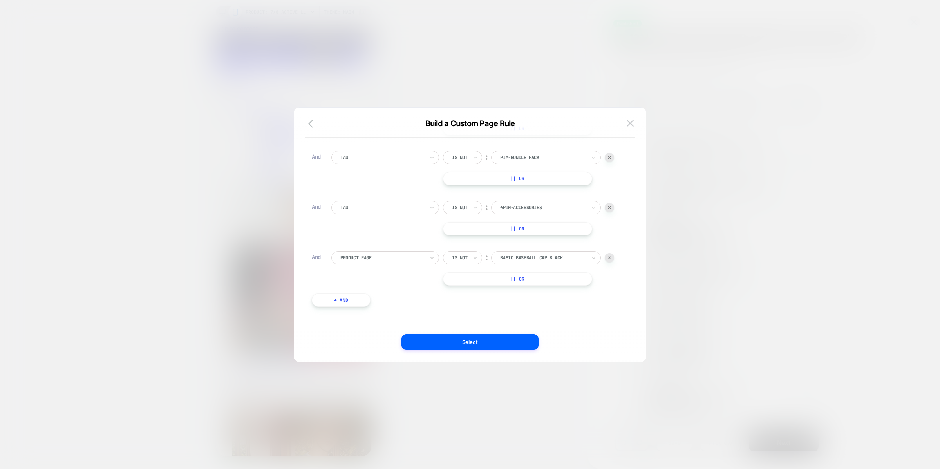
click at [356, 295] on button "+ And" at bounding box center [341, 299] width 59 height 13
click at [362, 304] on div at bounding box center [382, 307] width 84 height 7
type input "*****"
click at [371, 347] on div "Product Price" at bounding box center [389, 342] width 100 height 13
click at [473, 309] on div at bounding box center [467, 307] width 31 height 7
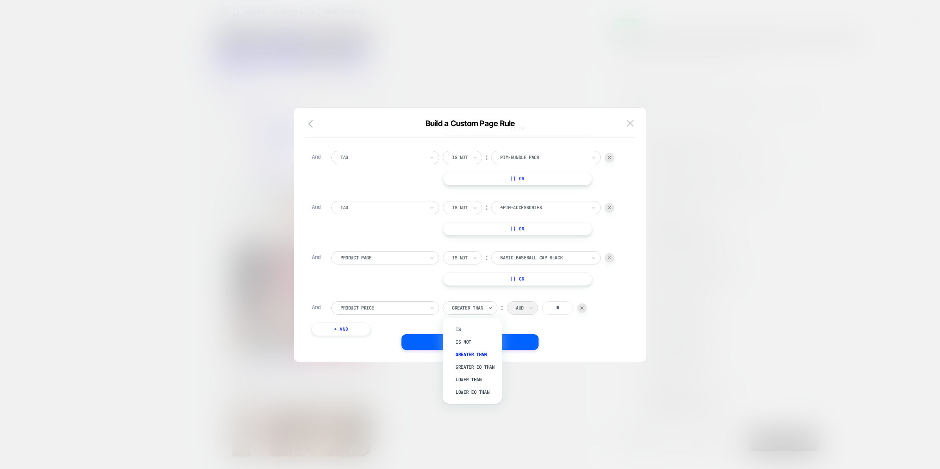
click at [392, 304] on div "Product Price" at bounding box center [383, 308] width 86 height 9
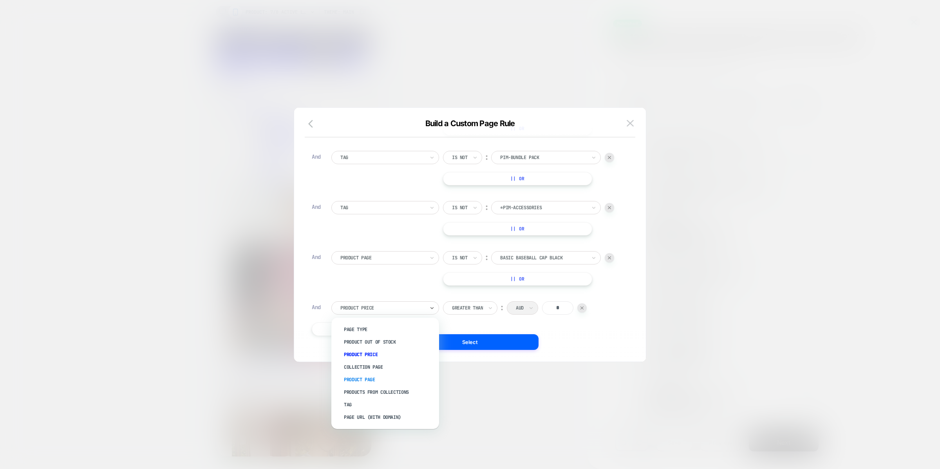
click at [371, 378] on div "Product Page" at bounding box center [389, 379] width 100 height 13
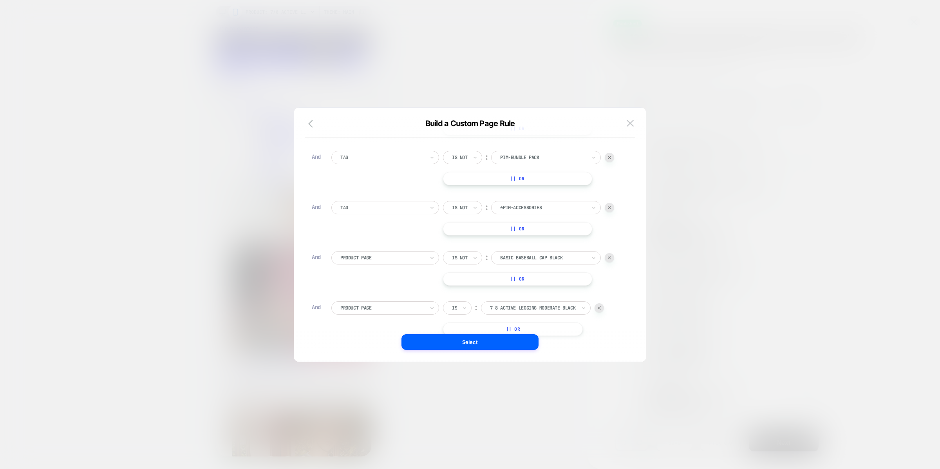
click at [456, 306] on div at bounding box center [454, 307] width 5 height 7
click at [463, 338] on div "Is not" at bounding box center [476, 342] width 51 height 13
click at [517, 301] on div "7 8 active legging moderate black" at bounding box center [546, 307] width 110 height 13
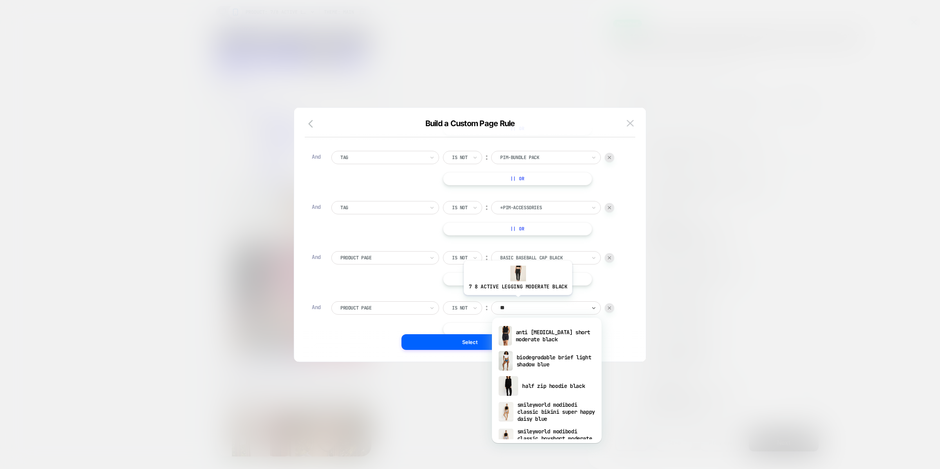
type input "***"
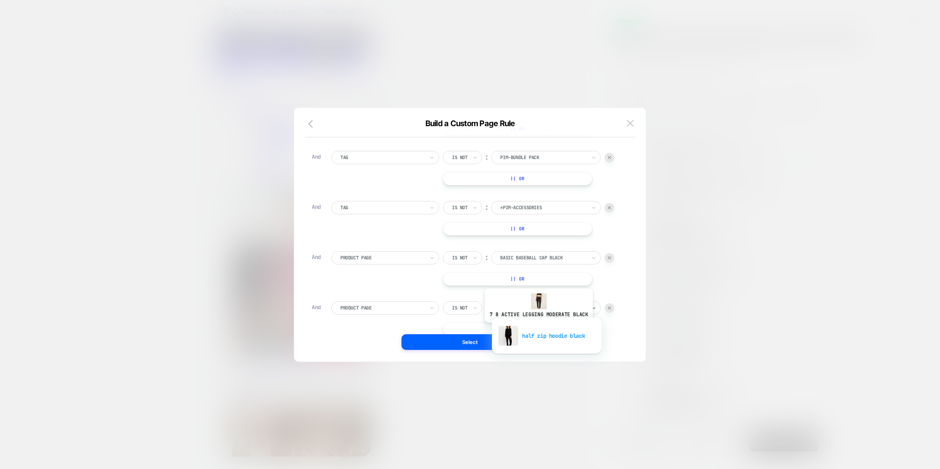
click at [538, 329] on div "half zip hoodie black" at bounding box center [547, 335] width 102 height 25
click at [505, 338] on button "Select" at bounding box center [470, 342] width 137 height 16
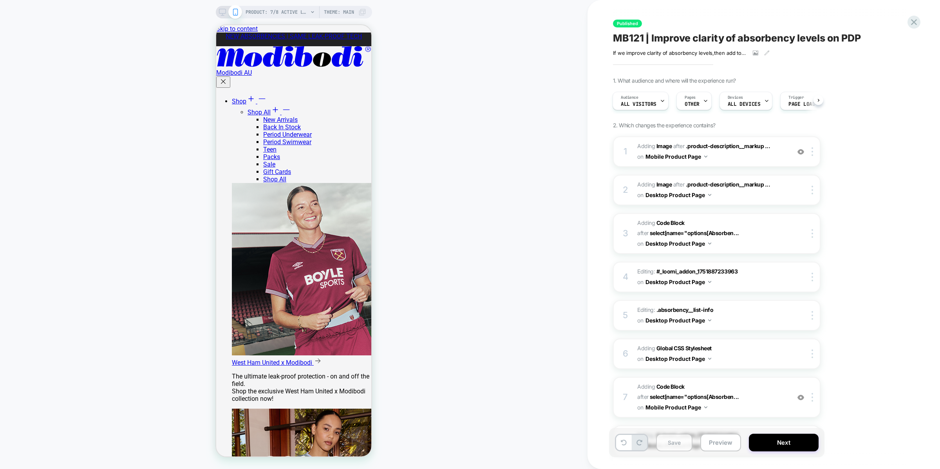
click at [670, 438] on button "Save" at bounding box center [674, 443] width 36 height 18
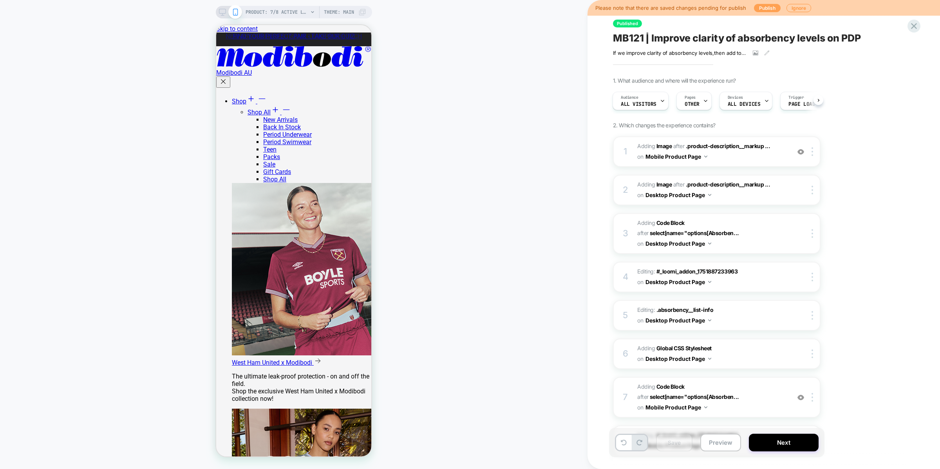
click at [770, 4] on button "Publish" at bounding box center [767, 8] width 27 height 8
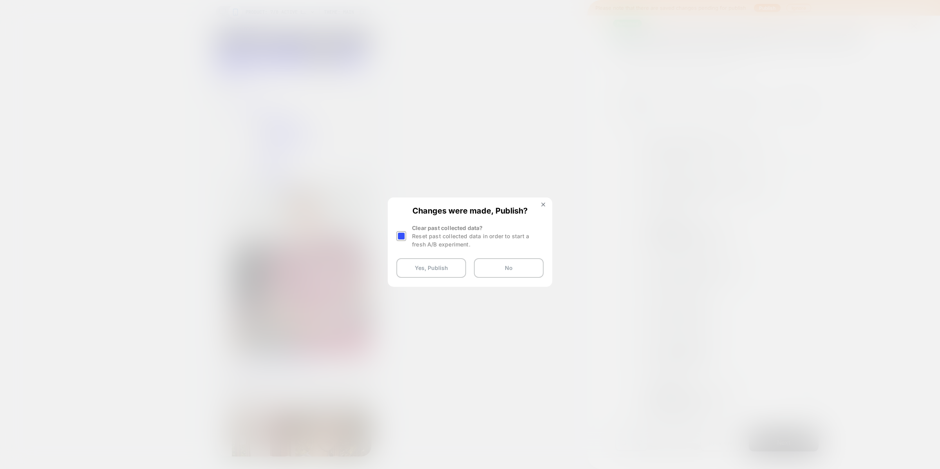
click at [402, 234] on div at bounding box center [401, 236] width 10 height 10
click at [422, 268] on button "Yes, Publish" at bounding box center [431, 268] width 70 height 20
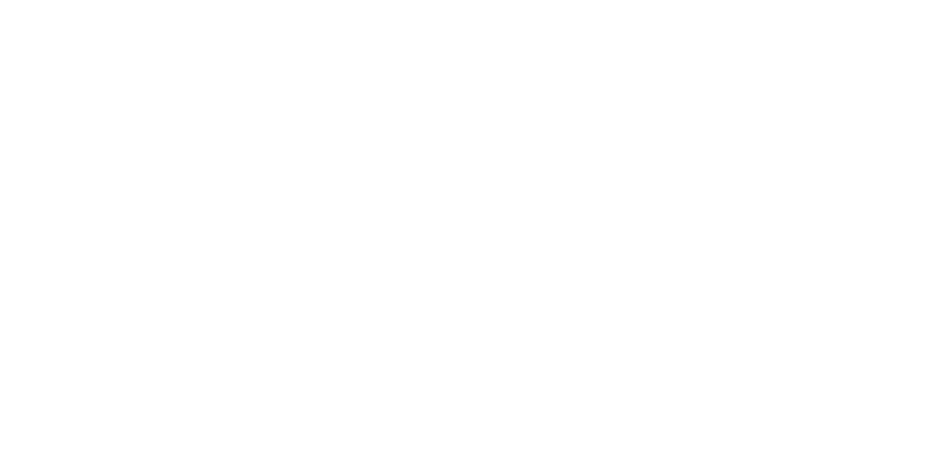
select select "*"
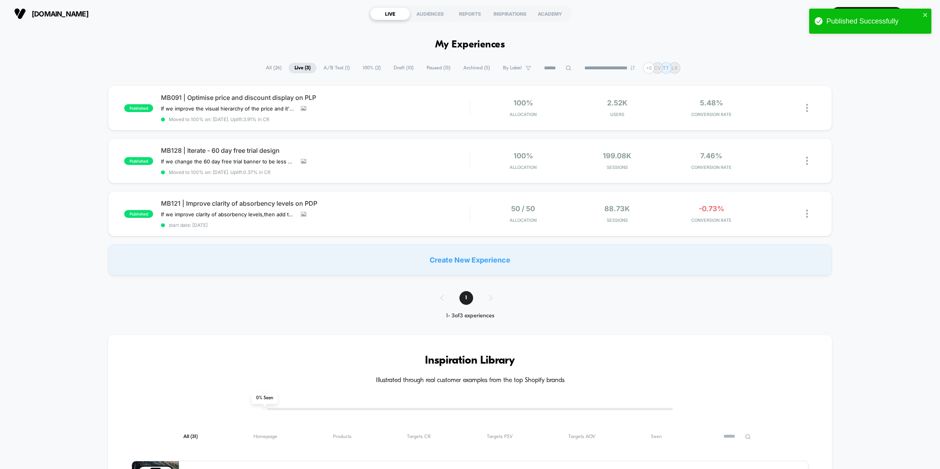
select select "*"
click at [256, 203] on span "MB121 | Improve clarity of absorbency levels on PDP" at bounding box center [315, 203] width 309 height 8
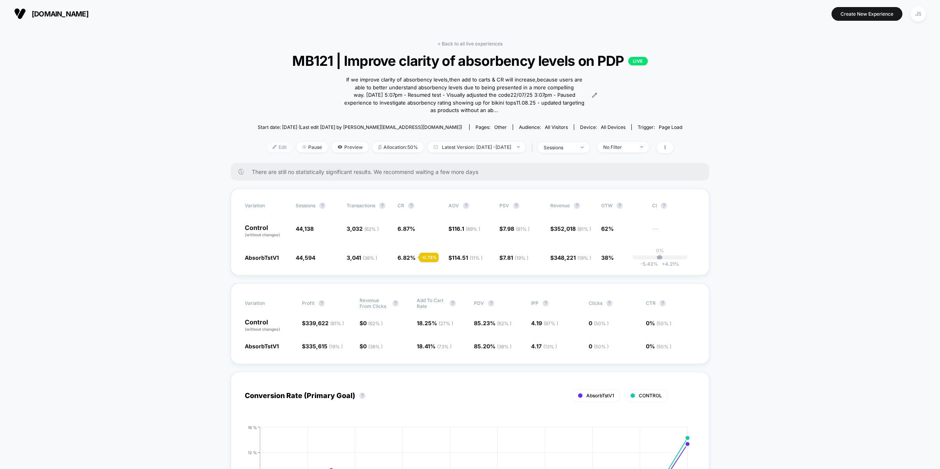
click at [270, 146] on span "Edit" at bounding box center [280, 147] width 26 height 11
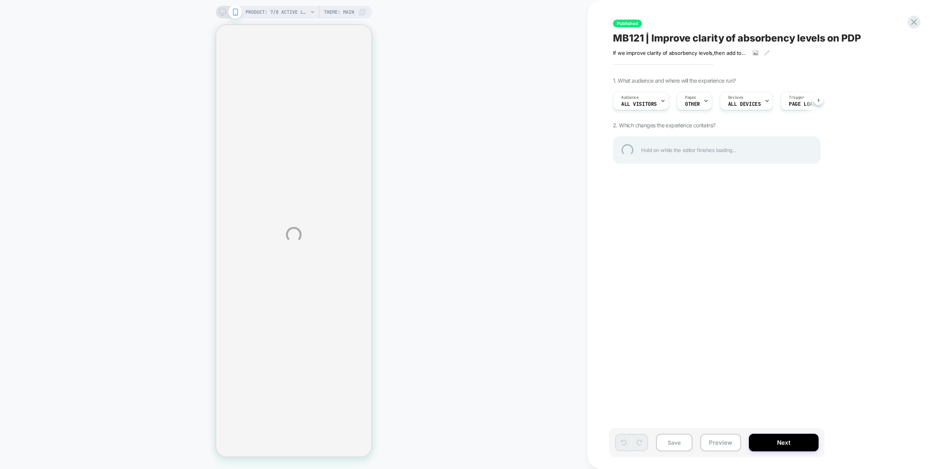
click at [693, 102] on div "PRODUCT: 7/8 Active Legging Moderate Black PRODUCT: 7/8 Active Legging Moderate…" at bounding box center [470, 234] width 940 height 469
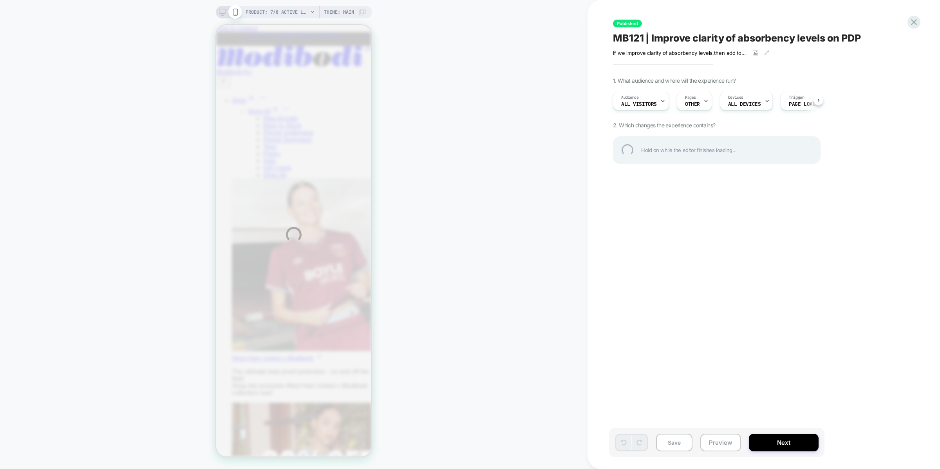
click at [693, 102] on div "PRODUCT: 7/8 Active Legging Moderate Black PRODUCT: 7/8 Active Legging Moderate…" at bounding box center [470, 234] width 940 height 469
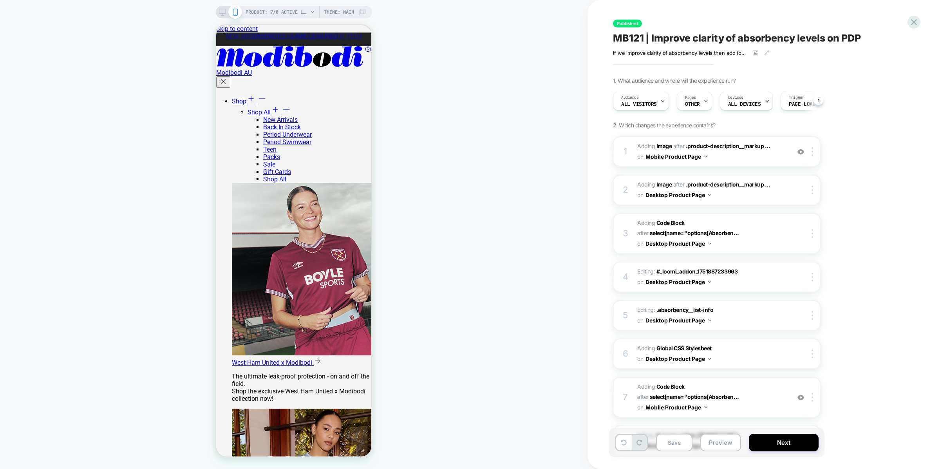
scroll to position [0, 0]
click at [693, 102] on span "OTHER" at bounding box center [692, 103] width 15 height 5
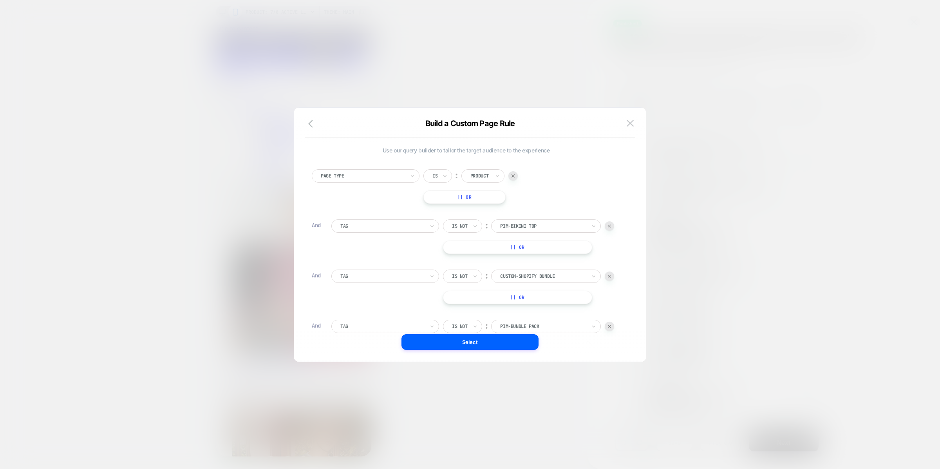
scroll to position [8, 0]
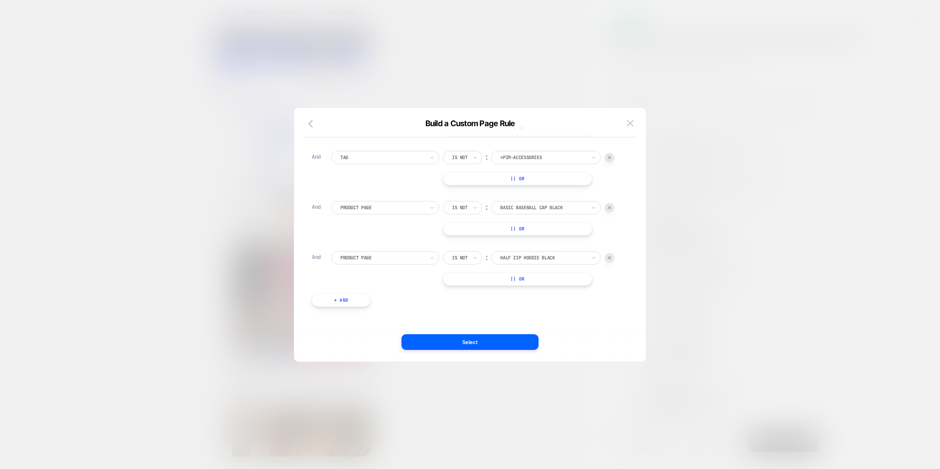
click at [347, 298] on button "+ And" at bounding box center [341, 299] width 59 height 13
click at [358, 257] on div at bounding box center [382, 257] width 84 height 7
type input "*******"
click at [362, 306] on div "Product Page" at bounding box center [389, 304] width 100 height 13
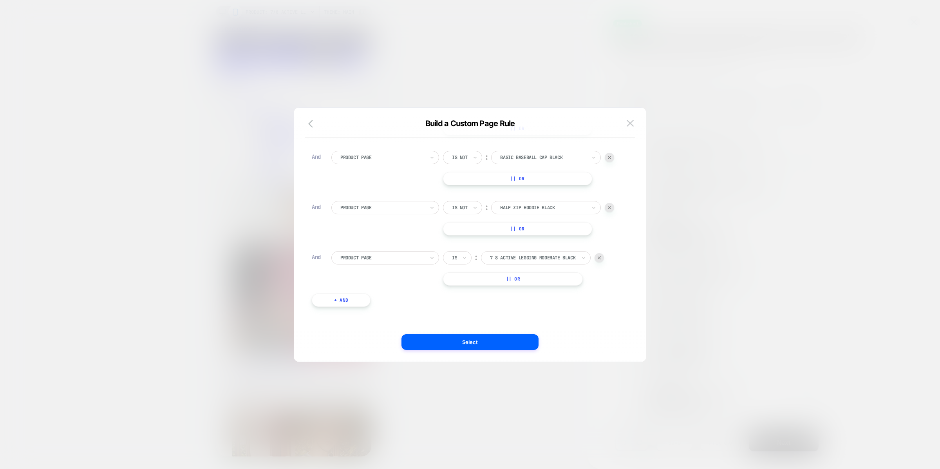
click at [456, 257] on div at bounding box center [454, 257] width 5 height 7
click at [460, 286] on div "Is not" at bounding box center [476, 292] width 51 height 13
click at [511, 264] on div "option Is not, selected. Select is focused ,type to refine list, press Down to …" at bounding box center [528, 268] width 171 height 34
click at [513, 259] on div at bounding box center [543, 257] width 86 height 7
type input "******"
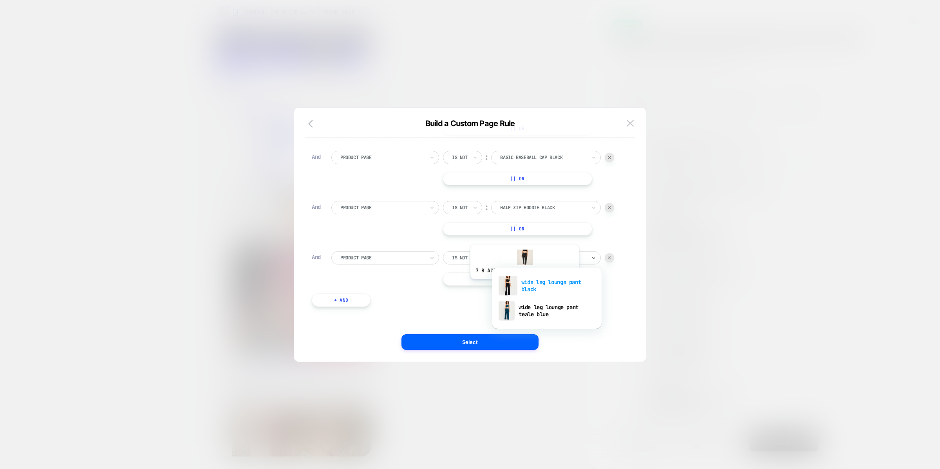
click at [523, 284] on div "wide leg lounge pant black" at bounding box center [547, 285] width 102 height 25
click at [437, 296] on div "Page Type Is ︰ Product || Or And Tag Is not ︰ PIM-Bikini Top || Or And Tag Is n…" at bounding box center [466, 107] width 317 height 422
click at [353, 299] on button "+ And" at bounding box center [341, 299] width 59 height 13
click at [355, 308] on div at bounding box center [382, 307] width 84 height 7
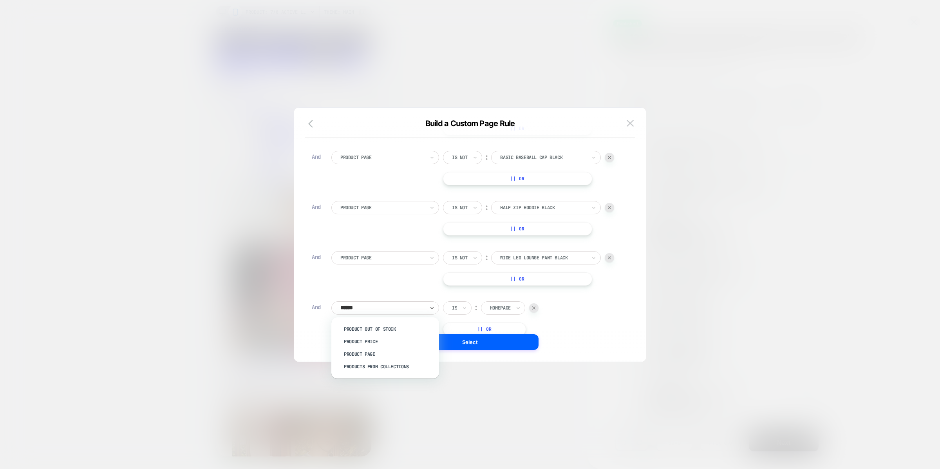
type input "*******"
click at [362, 352] on div "Product Page" at bounding box center [389, 354] width 100 height 13
click at [471, 313] on div "Is" at bounding box center [457, 307] width 29 height 13
click at [463, 309] on icon at bounding box center [464, 308] width 5 height 8
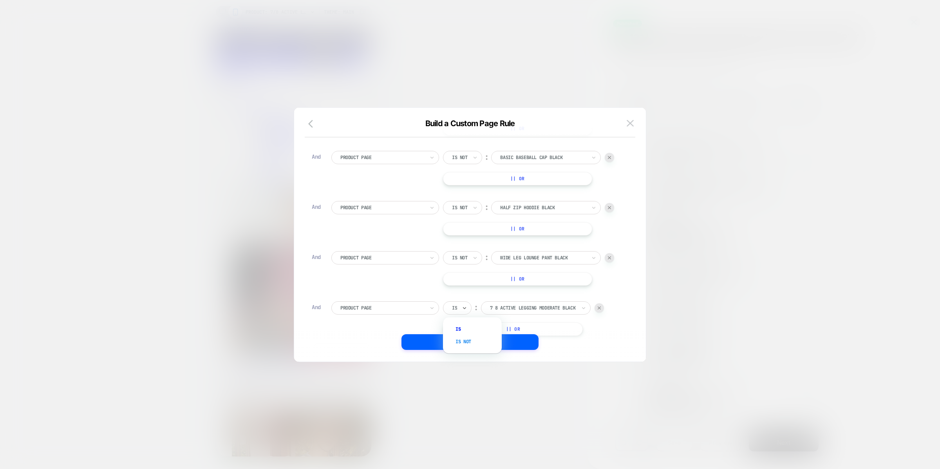
click at [462, 337] on div "Is not" at bounding box center [476, 341] width 51 height 13
click at [523, 313] on div "7 8 active legging moderate black" at bounding box center [546, 307] width 110 height 13
type input "****"
click at [528, 333] on div "classic cut jogger black" at bounding box center [547, 335] width 102 height 25
click at [475, 341] on button "Select" at bounding box center [470, 342] width 137 height 16
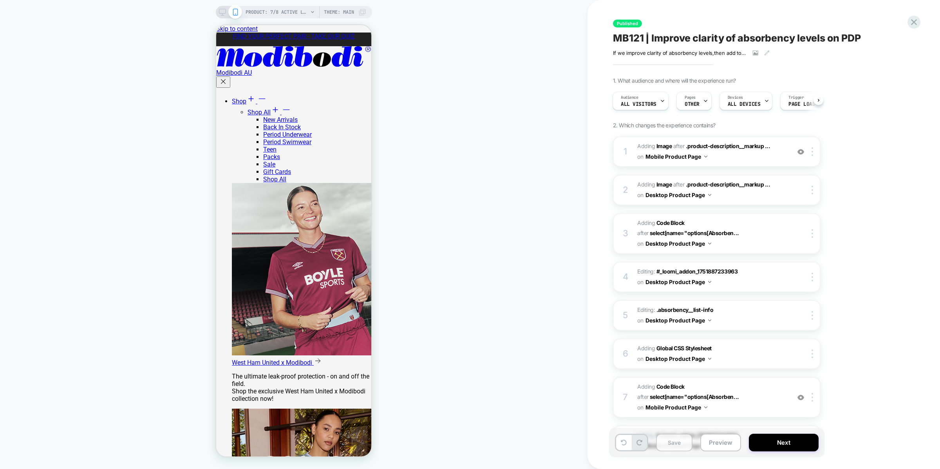
click at [666, 436] on button "Save" at bounding box center [674, 443] width 36 height 18
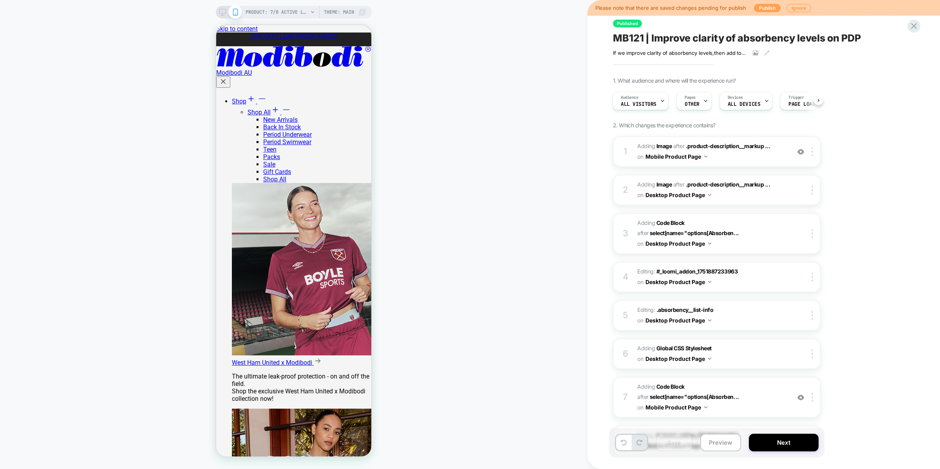
click at [761, 5] on button "Publish" at bounding box center [767, 8] width 27 height 8
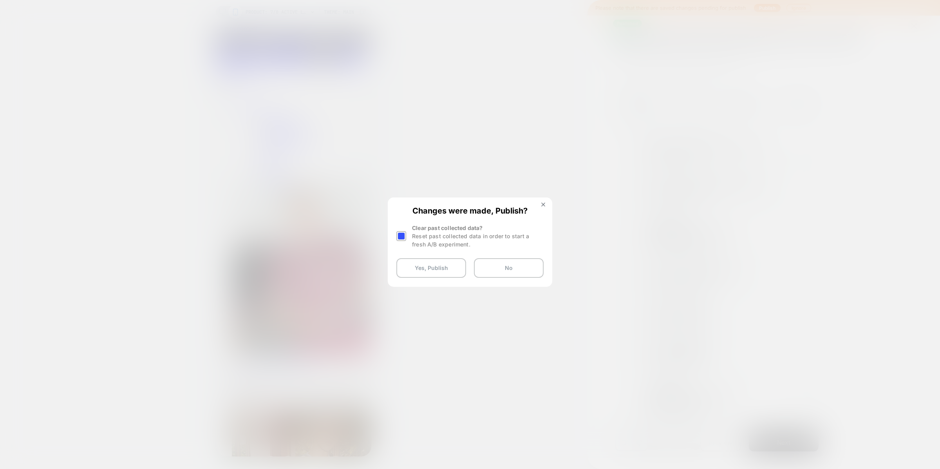
click at [403, 237] on div at bounding box center [401, 236] width 10 height 10
click at [420, 261] on button "Yes, Publish" at bounding box center [431, 268] width 70 height 20
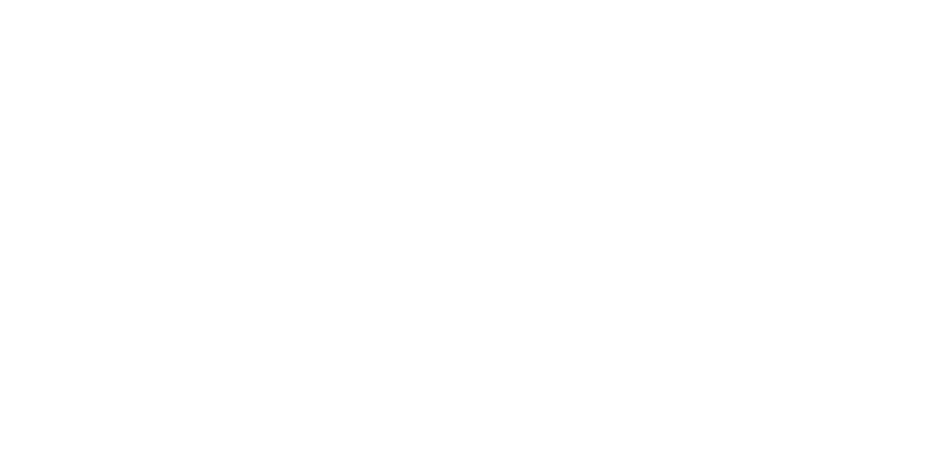
select select "*"
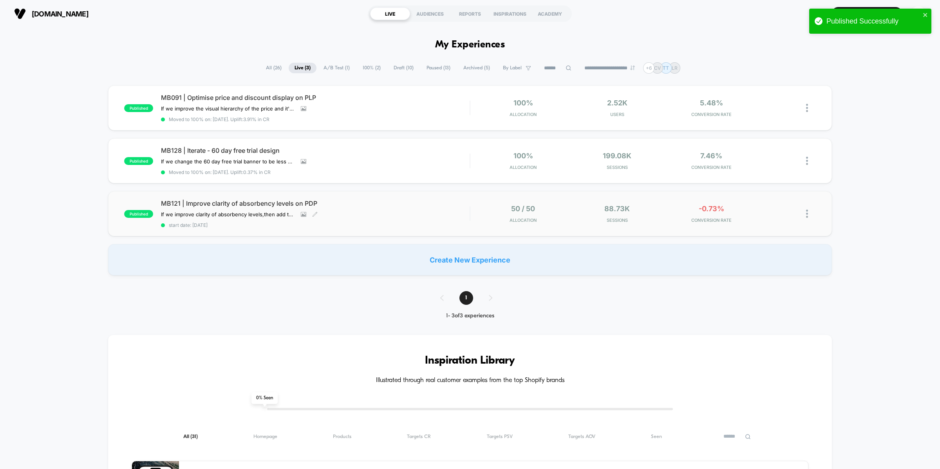
click at [256, 203] on span "MB121 | Improve clarity of absorbency levels on PDP" at bounding box center [315, 203] width 309 height 8
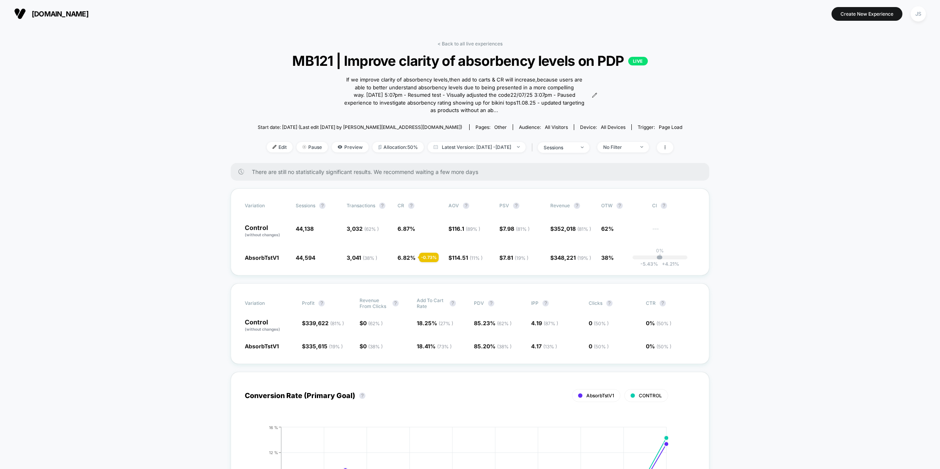
click at [258, 151] on div "Edit Pause Preview Allocation: 50% Latest Version: Jul 24, 2025 - Aug 11, 2025 …" at bounding box center [470, 147] width 425 height 11
click at [267, 148] on span "Edit" at bounding box center [280, 147] width 26 height 11
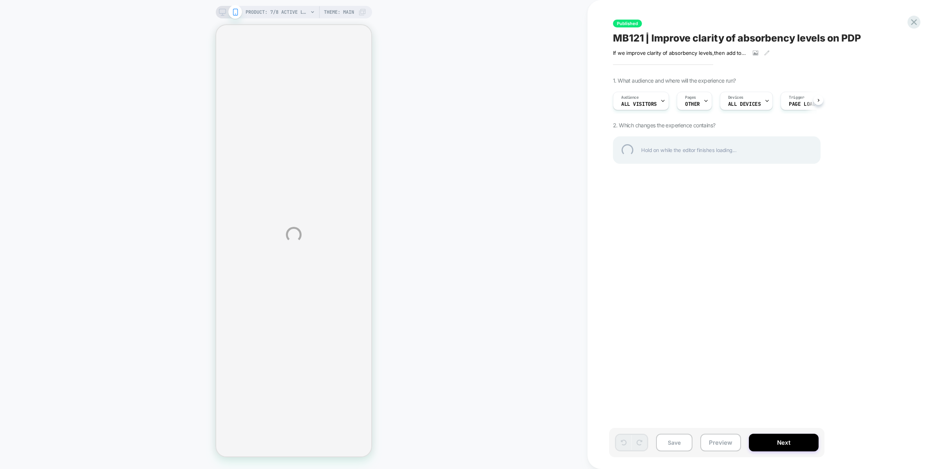
click at [697, 101] on div "PRODUCT: 7/8 Active Legging Moderate Black PRODUCT: 7/8 Active Legging Moderate…" at bounding box center [470, 234] width 940 height 469
click at [697, 102] on div "PRODUCT: 7/8 Active Legging Moderate Black PRODUCT: 7/8 Active Legging Moderate…" at bounding box center [470, 234] width 940 height 469
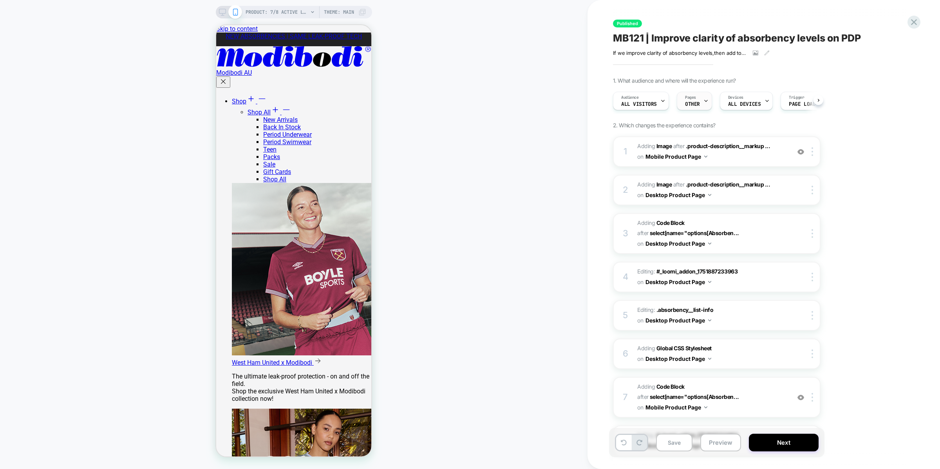
scroll to position [0, 0]
click at [697, 102] on span "OTHER" at bounding box center [692, 103] width 15 height 5
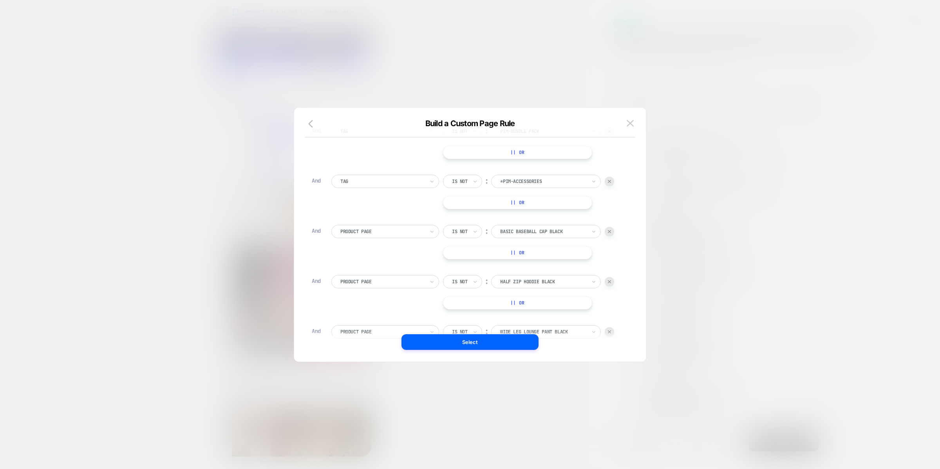
scroll to position [311, 0]
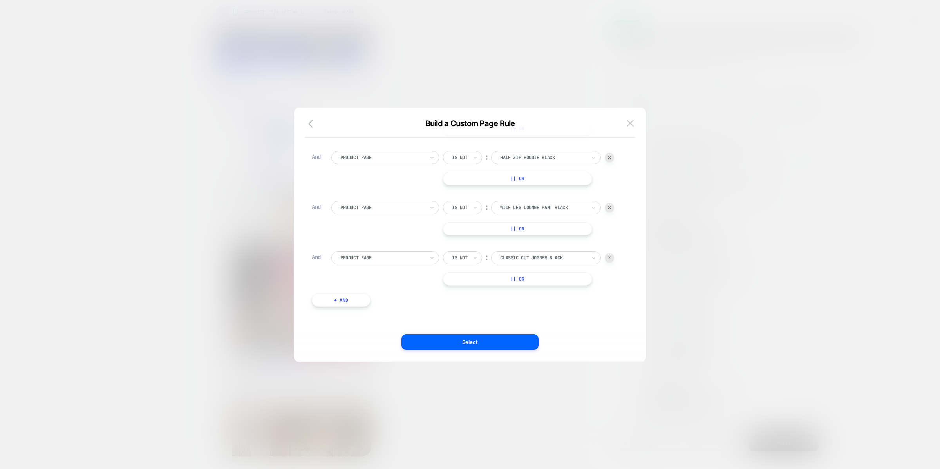
click at [355, 301] on button "+ And" at bounding box center [341, 299] width 59 height 13
click at [371, 305] on div at bounding box center [382, 307] width 84 height 7
type input "*******"
click at [369, 353] on div "Product Page" at bounding box center [389, 354] width 100 height 13
click at [452, 308] on input "text" at bounding box center [453, 307] width 3 height 7
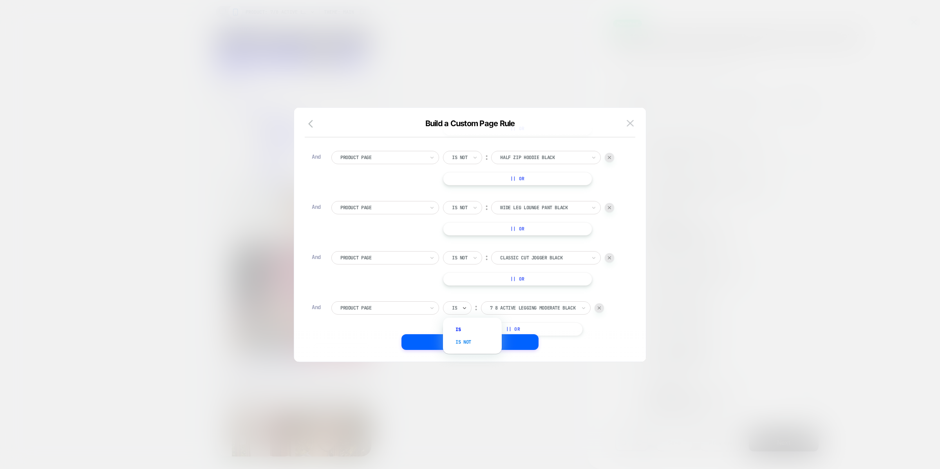
click at [467, 345] on div "Is not" at bounding box center [476, 342] width 51 height 13
click at [510, 312] on div "7 8 active legging moderate black" at bounding box center [546, 307] width 110 height 13
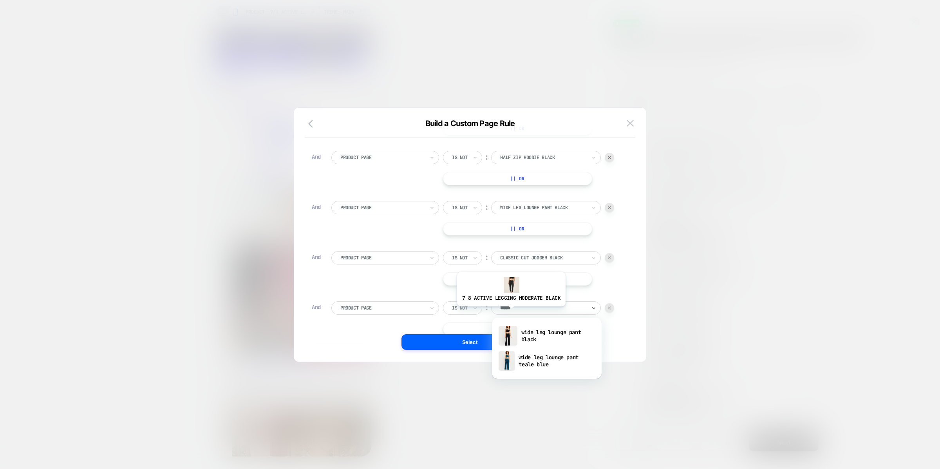
type input "******"
click at [519, 364] on div "wide leg lounge pant teale blue" at bounding box center [547, 360] width 102 height 25
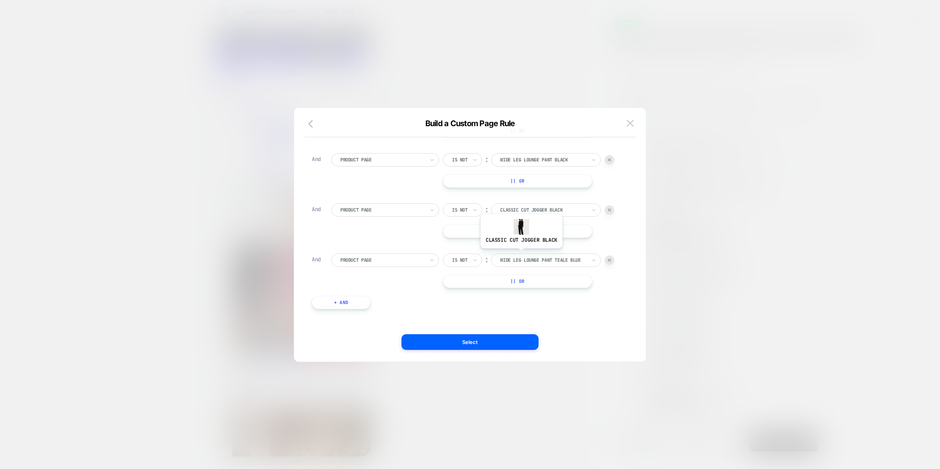
scroll to position [362, 0]
click at [363, 295] on button "+ And" at bounding box center [341, 299] width 59 height 13
click at [373, 308] on div at bounding box center [382, 307] width 84 height 7
type input "*****"
click at [384, 356] on div "Product Page" at bounding box center [389, 354] width 100 height 13
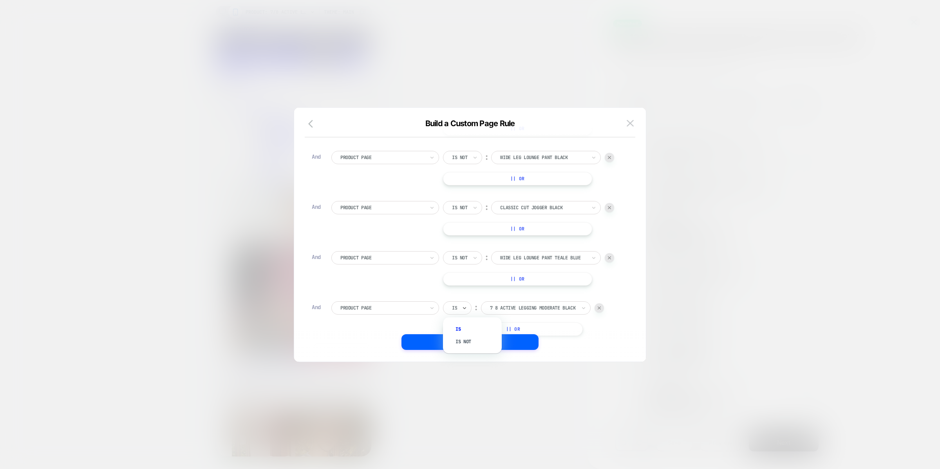
click at [466, 302] on div at bounding box center [464, 308] width 5 height 13
click at [464, 337] on div "Is not" at bounding box center [476, 341] width 51 height 13
click at [515, 312] on div "7 8 active legging moderate black" at bounding box center [546, 307] width 110 height 13
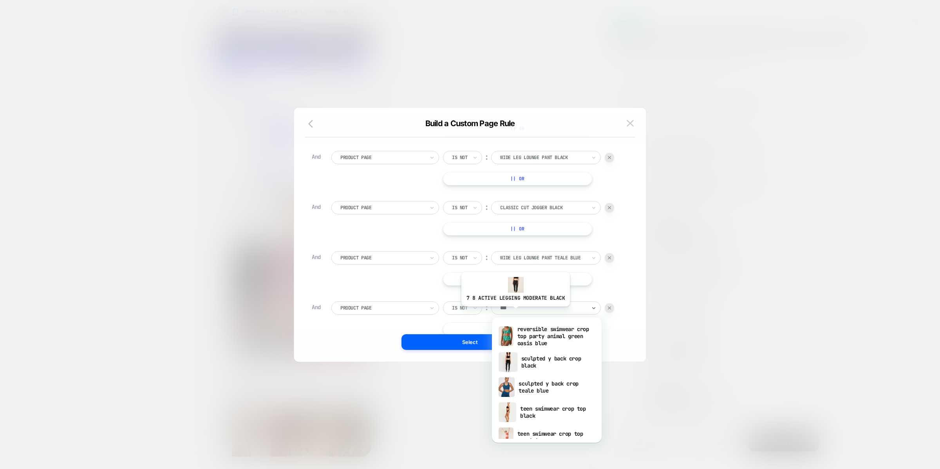
type input "****"
click at [514, 364] on img at bounding box center [508, 362] width 19 height 20
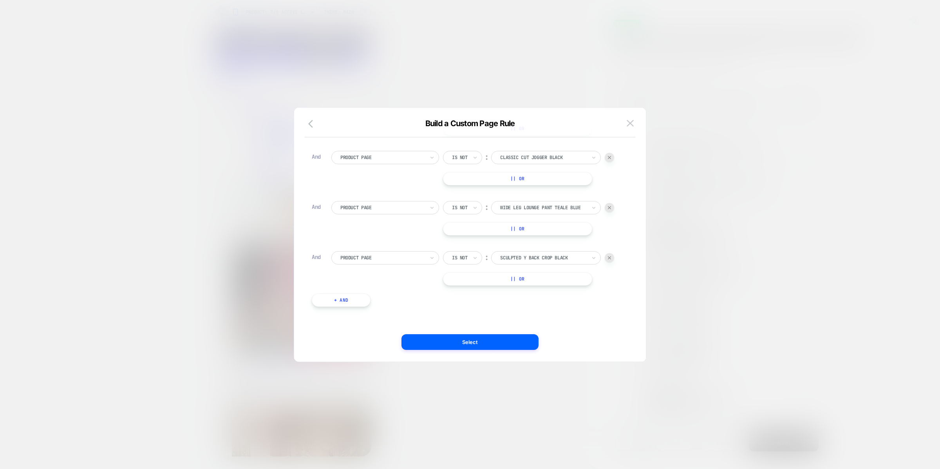
scroll to position [411, 0]
click at [337, 300] on button "+ And" at bounding box center [341, 300] width 59 height 13
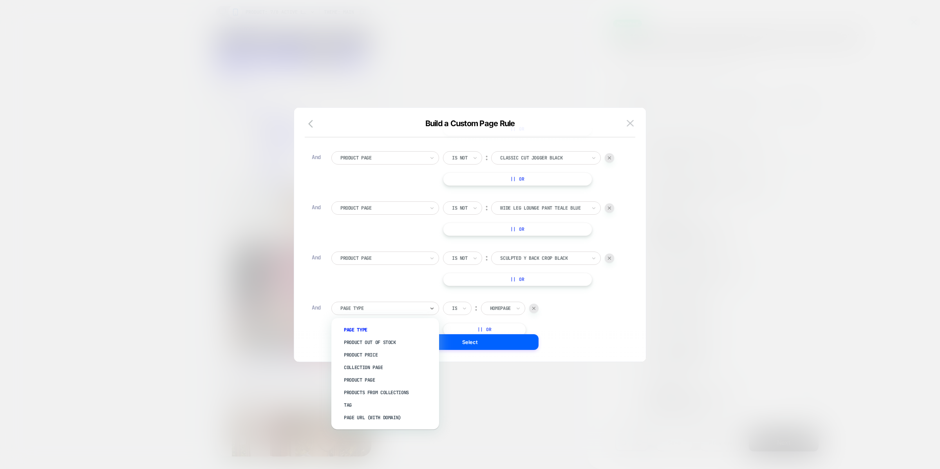
click at [362, 305] on div at bounding box center [382, 308] width 84 height 7
type input "*******"
click at [368, 352] on div "Product Page" at bounding box center [389, 355] width 100 height 13
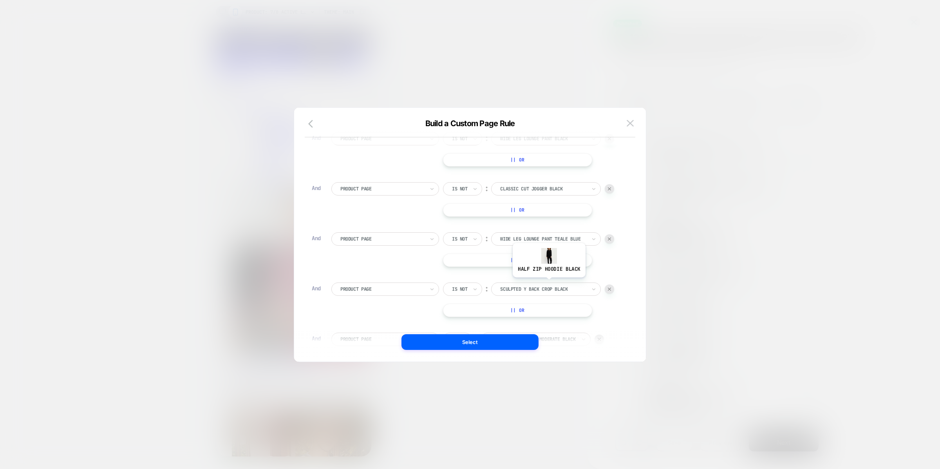
scroll to position [461, 0]
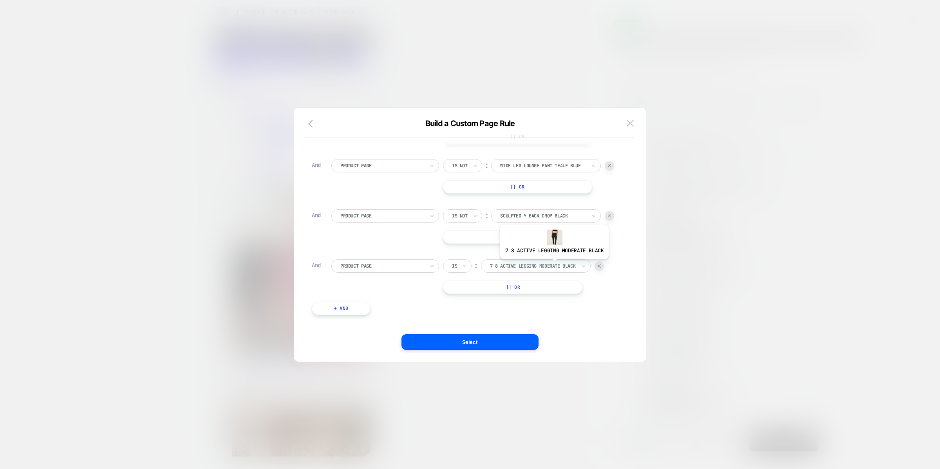
click at [553, 265] on div at bounding box center [533, 265] width 86 height 7
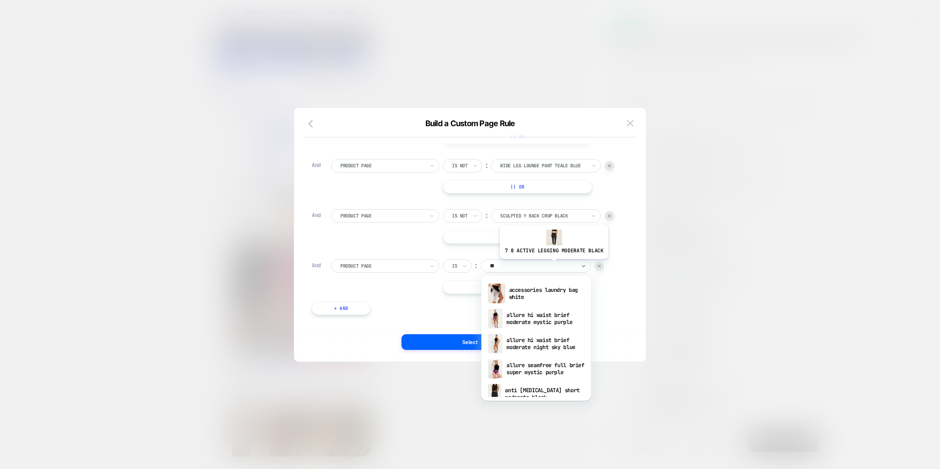
type input "***"
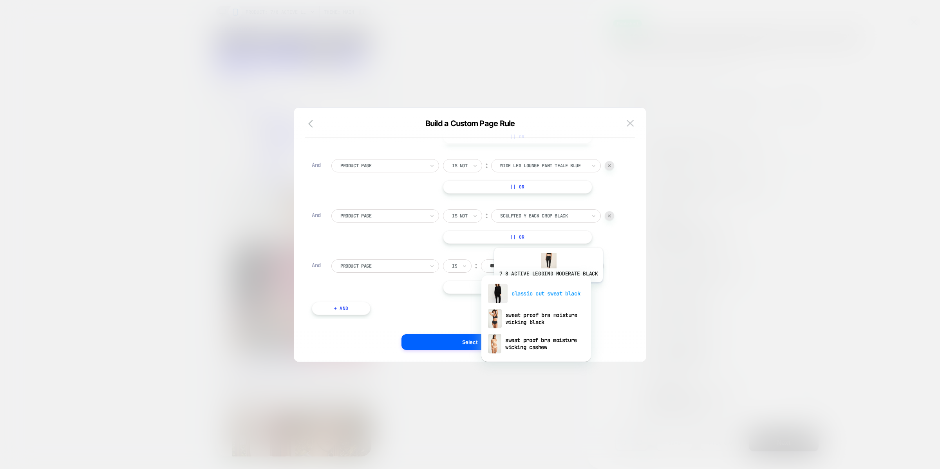
click at [548, 288] on div "classic cut sweat black" at bounding box center [536, 293] width 102 height 25
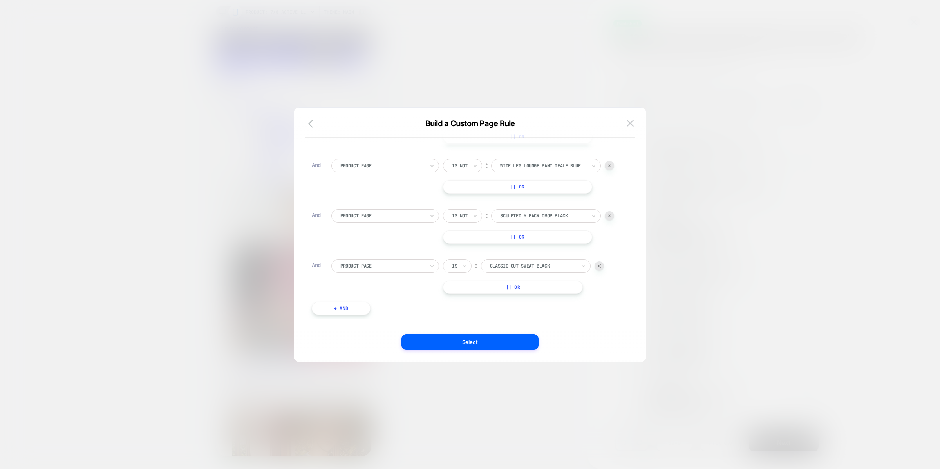
click at [460, 265] on div "Is" at bounding box center [457, 265] width 29 height 13
click at [456, 297] on div "Is not" at bounding box center [476, 299] width 51 height 13
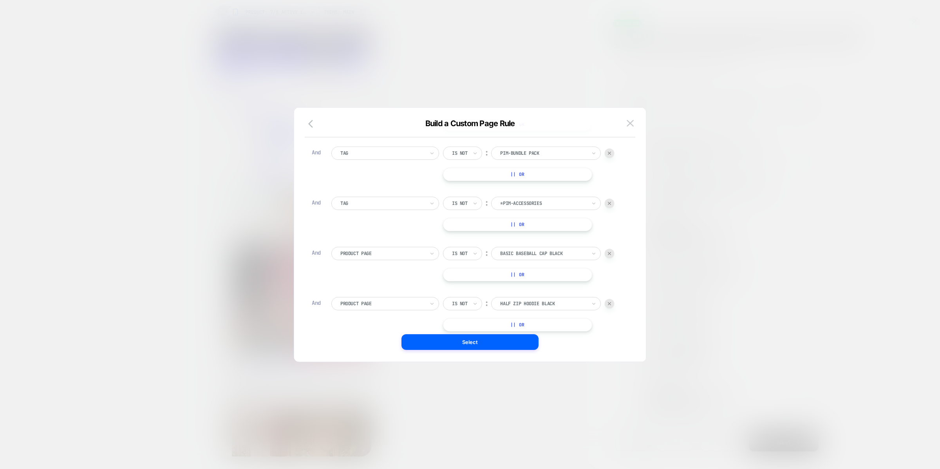
scroll to position [170, 0]
click at [501, 345] on button "Select" at bounding box center [470, 342] width 137 height 16
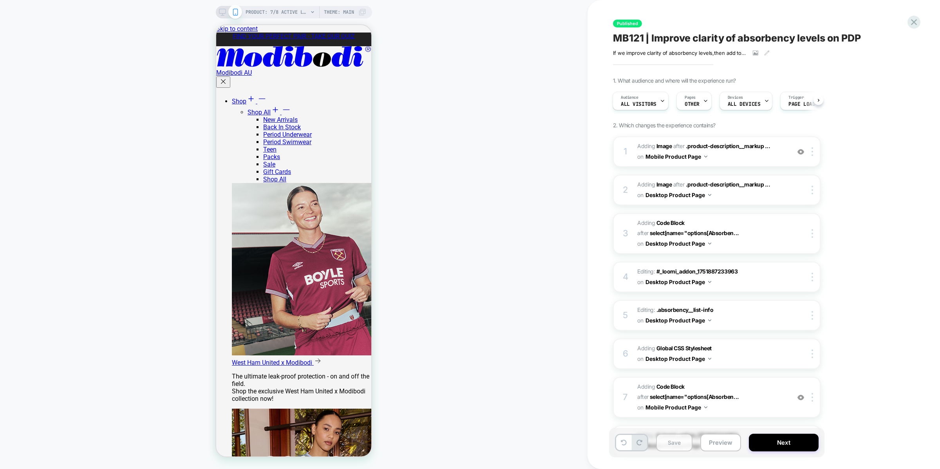
click at [669, 439] on button "Save" at bounding box center [674, 443] width 36 height 18
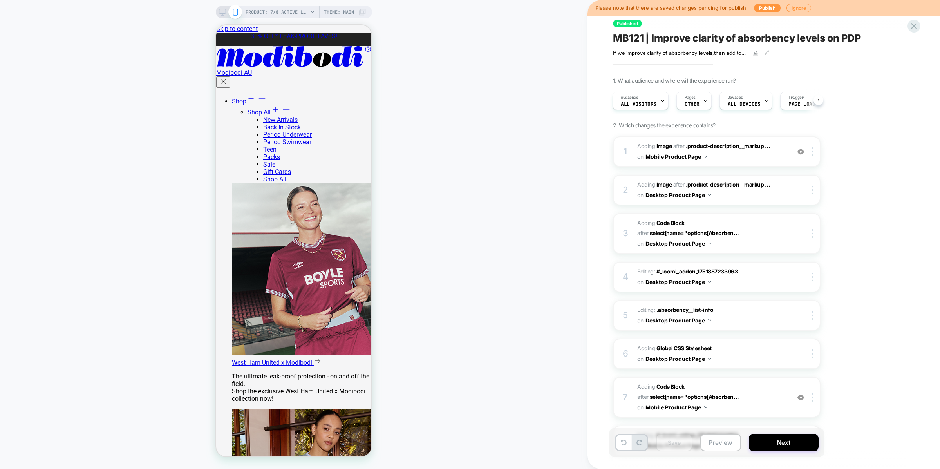
click at [758, 13] on div "Please note that there are saved changes pending for publish Publish Ignore" at bounding box center [764, 8] width 353 height 16
click at [758, 11] on button "Publish" at bounding box center [767, 8] width 27 height 8
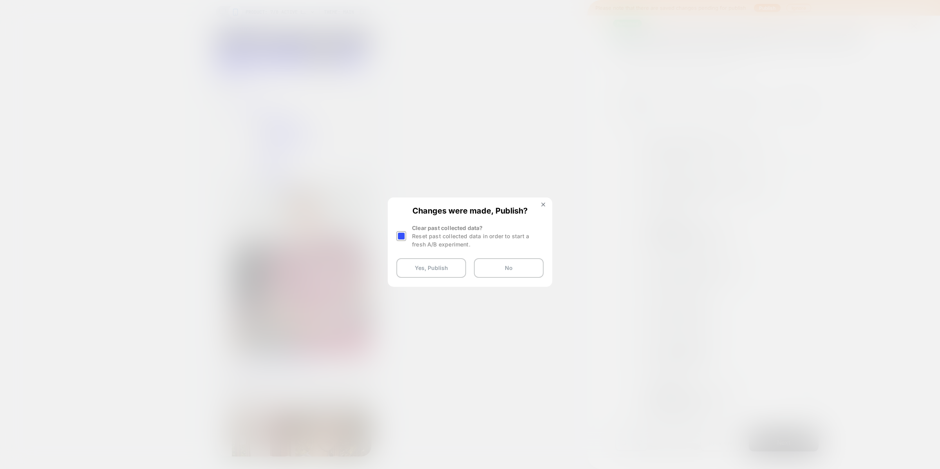
click at [403, 238] on div at bounding box center [401, 236] width 10 height 10
click at [425, 265] on button "Yes, Publish" at bounding box center [431, 268] width 70 height 20
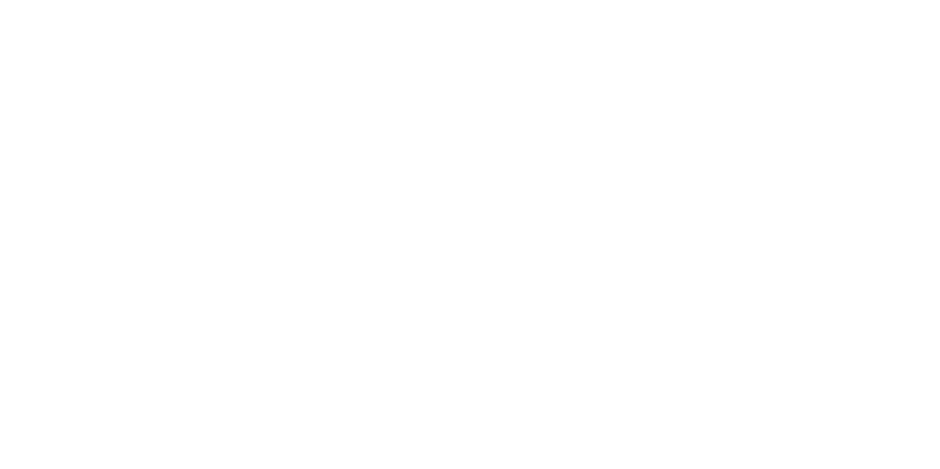
select select "*"
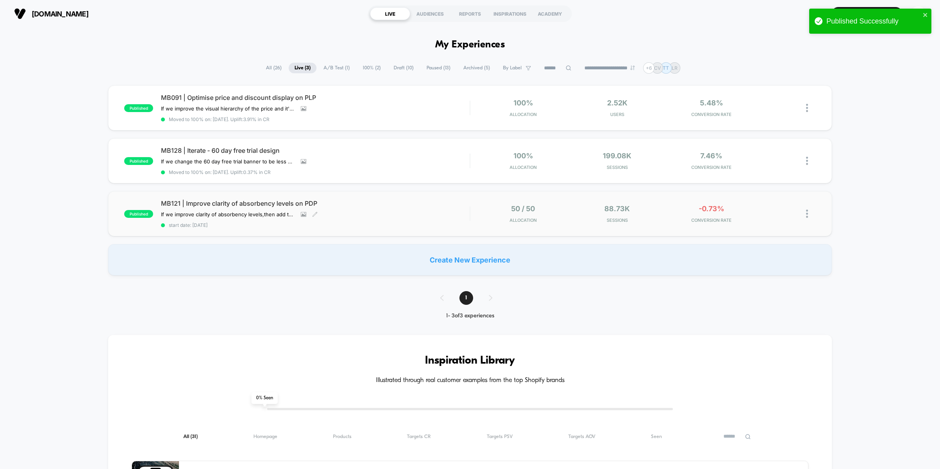
click at [279, 203] on span "MB121 | Improve clarity of absorbency levels on PDP" at bounding box center [315, 203] width 309 height 8
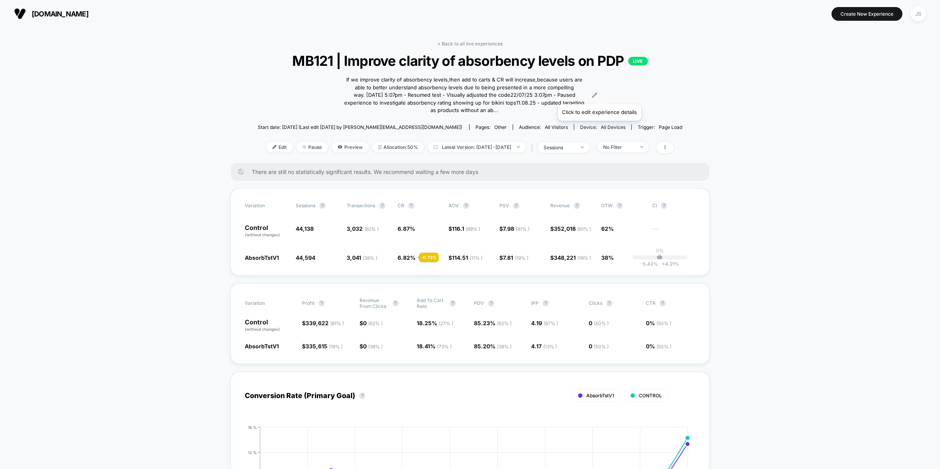
click at [597, 94] on icon at bounding box center [594, 94] width 5 height 5
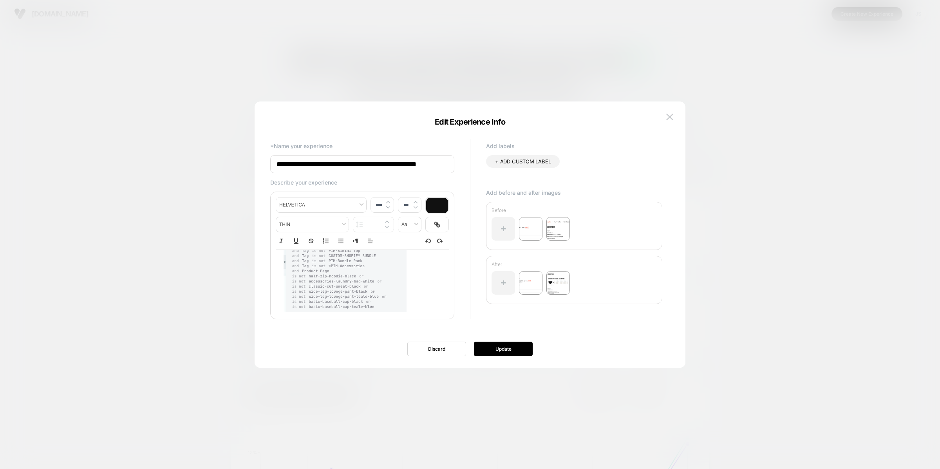
scroll to position [93, 0]
click at [394, 284] on img at bounding box center [345, 278] width 123 height 83
click at [416, 283] on p at bounding box center [360, 279] width 152 height 85
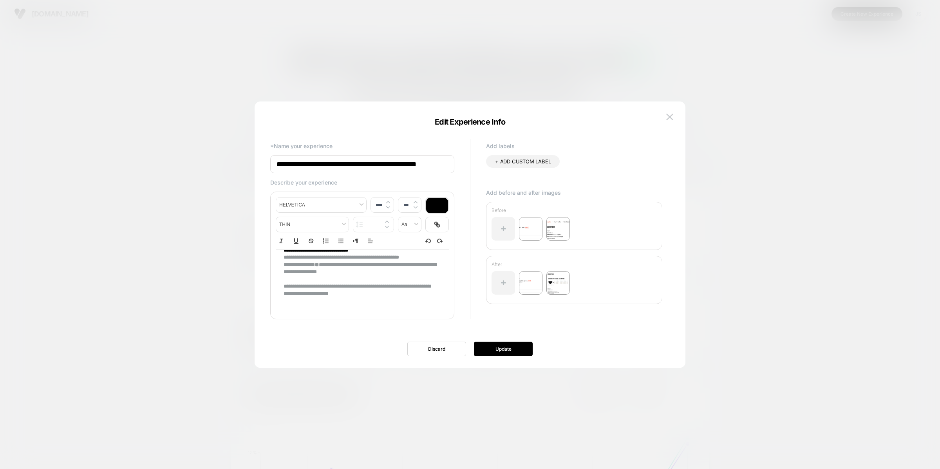
type input "****"
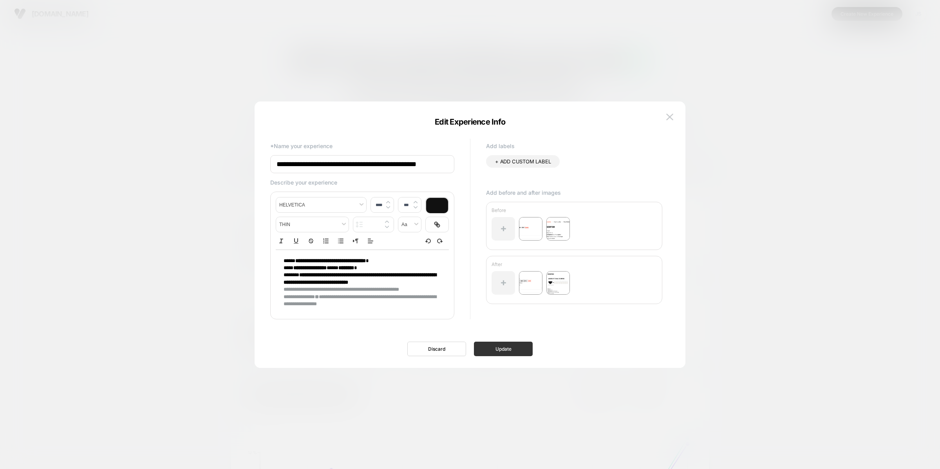
click at [489, 349] on button "Update" at bounding box center [503, 349] width 59 height 14
